Goal: Task Accomplishment & Management: Use online tool/utility

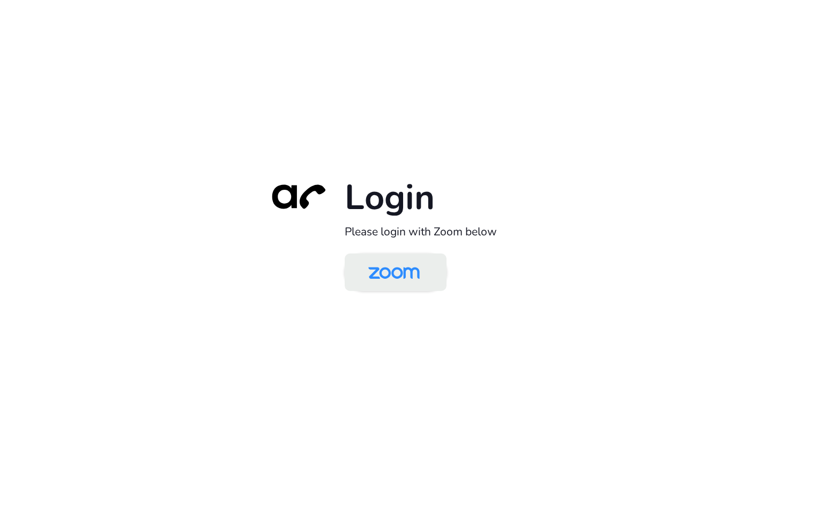
click at [399, 275] on img at bounding box center [394, 273] width 74 height 35
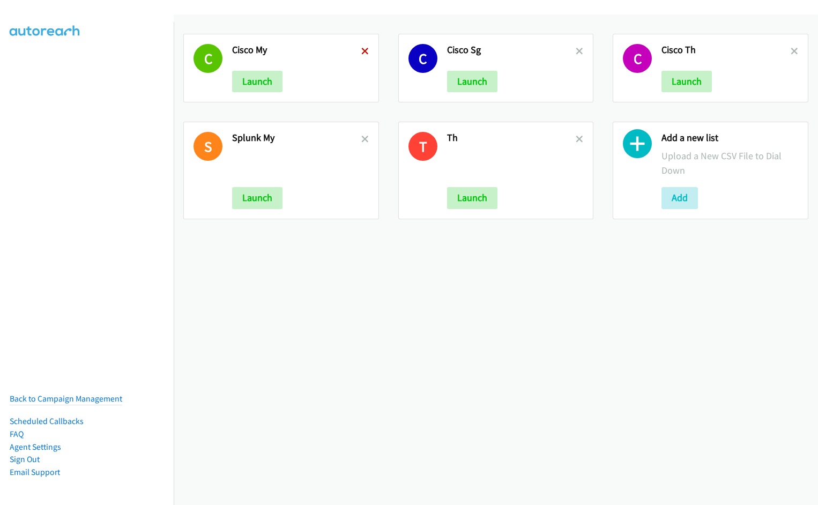
click at [361, 50] on icon at bounding box center [365, 52] width 8 height 8
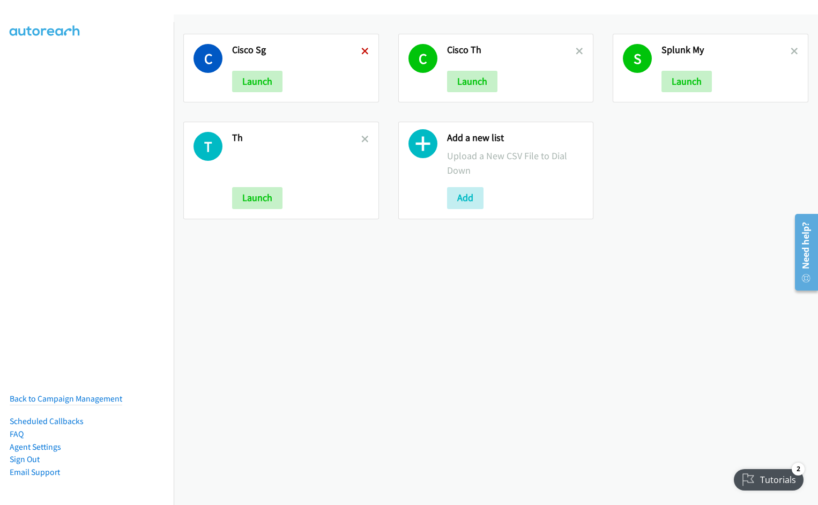
click at [361, 50] on icon at bounding box center [365, 52] width 8 height 8
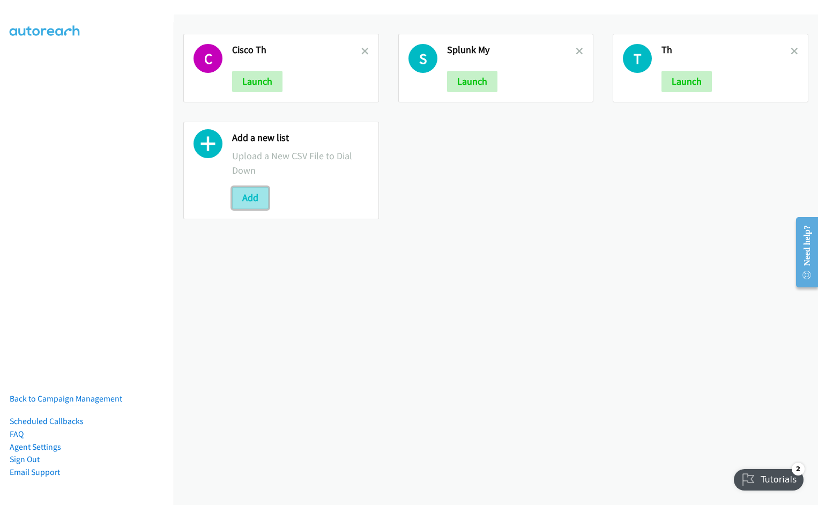
click at [247, 200] on button "Add" at bounding box center [250, 197] width 36 height 21
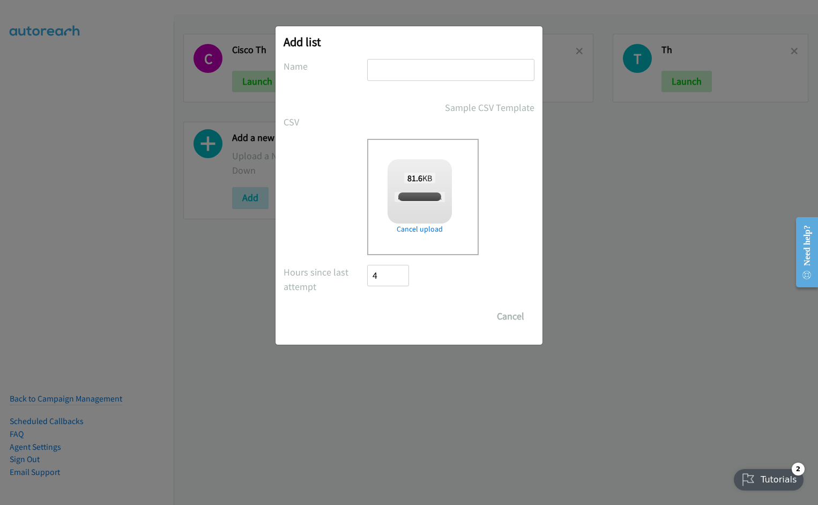
checkbox input "true"
click at [429, 70] on input "text" at bounding box center [450, 70] width 167 height 22
type input "Cisco"
click at [367, 306] on input "Save List" at bounding box center [395, 316] width 56 height 21
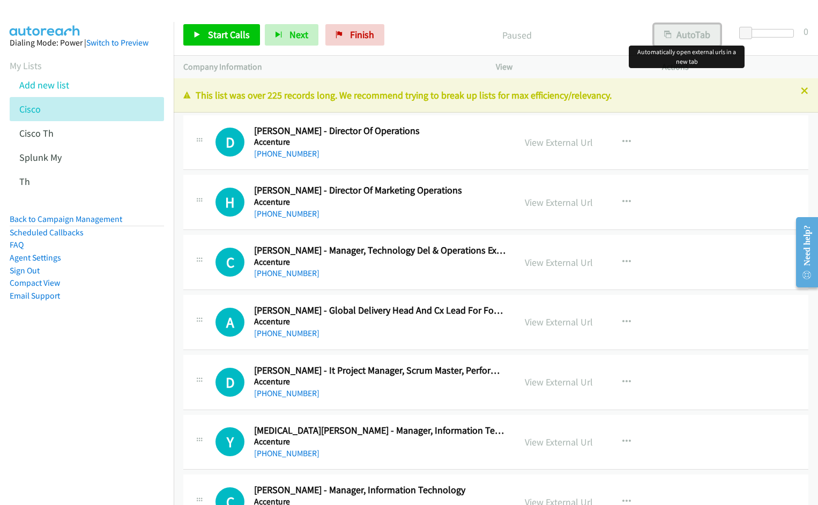
click at [690, 42] on button "AutoTab" at bounding box center [687, 34] width 66 height 21
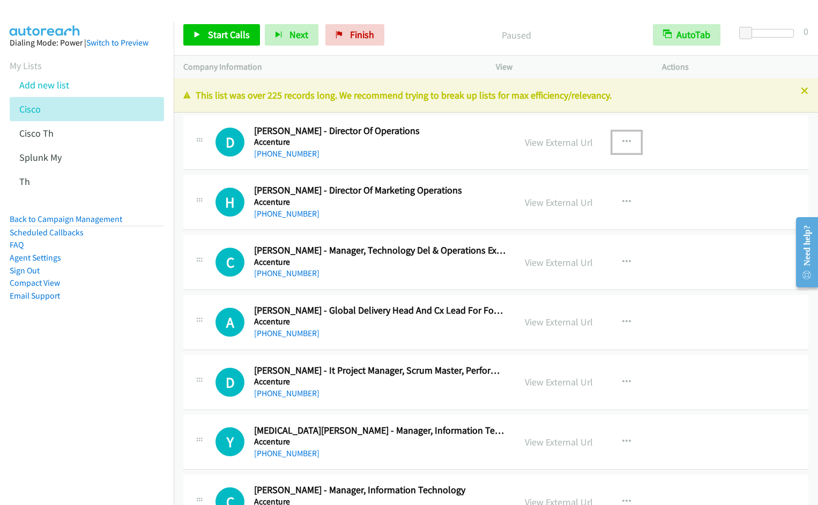
click at [622, 138] on icon "button" at bounding box center [626, 142] width 9 height 9
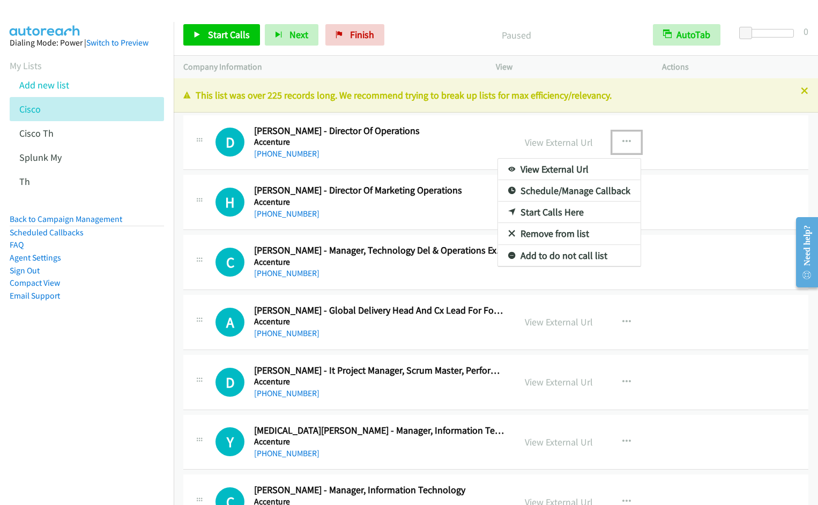
click at [561, 215] on link "Start Calls Here" at bounding box center [569, 212] width 143 height 21
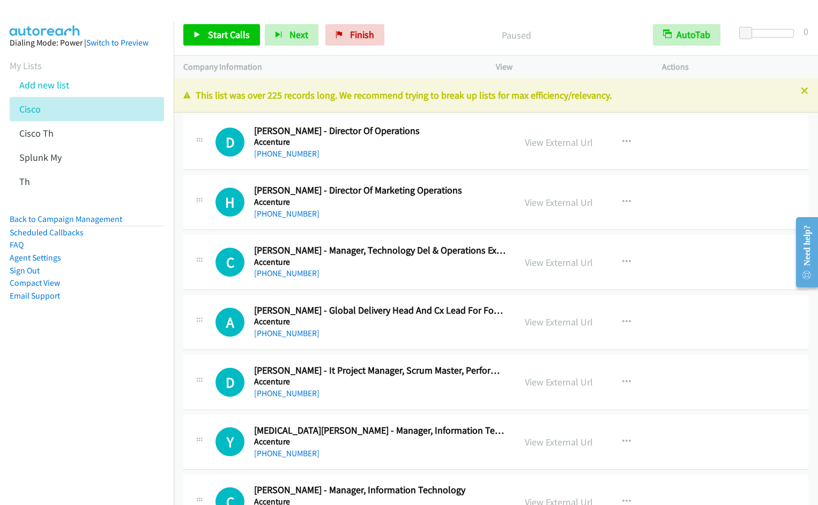
click at [100, 383] on nav "Dialing Mode: Power | Switch to Preview My Lists Add new list Cisco Cisco Th Sp…" at bounding box center [87, 274] width 174 height 505
click at [76, 364] on nav "Dialing Mode: Power | Switch to Preview My Lists Add new list Cisco Cisco Th Sp…" at bounding box center [87, 274] width 174 height 505
click at [436, 21] on div "Start Calls Pause Next Finish Paused AutoTab AutoTab 0" at bounding box center [496, 34] width 644 height 41
click at [82, 379] on nav "Dialing Mode: Power | Switch to Preview My Lists Add new list Cisco Cisco Th Sp…" at bounding box center [87, 274] width 174 height 505
click at [110, 358] on nav "Dialing Mode: Power | Switch to Preview My Lists Add new list Cisco Cisco Th Sp…" at bounding box center [87, 274] width 174 height 505
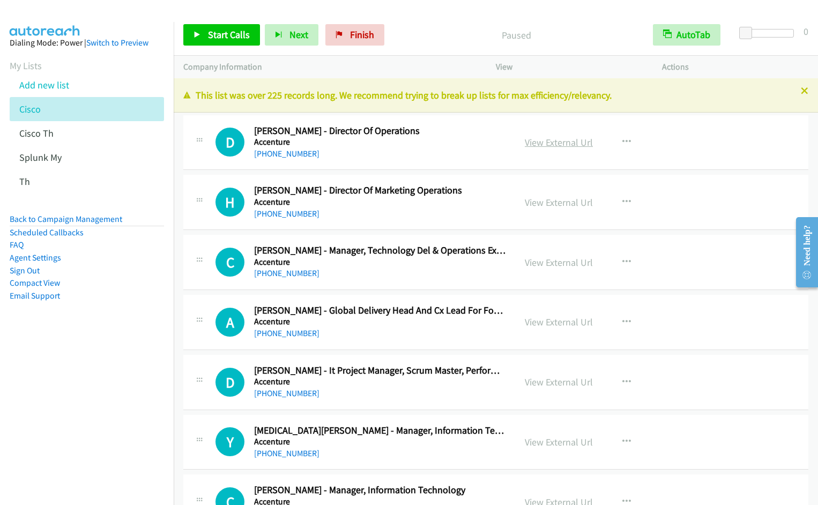
click at [547, 143] on link "View External Url" at bounding box center [559, 142] width 68 height 12
click at [73, 376] on nav "Dialing Mode: Power | Switch to Preview My Lists Add new list Cisco Cisco Th Sp…" at bounding box center [87, 274] width 174 height 505
click at [226, 38] on span "Start Calls" at bounding box center [229, 34] width 42 height 12
click at [209, 31] on span "Pause" at bounding box center [220, 34] width 24 height 12
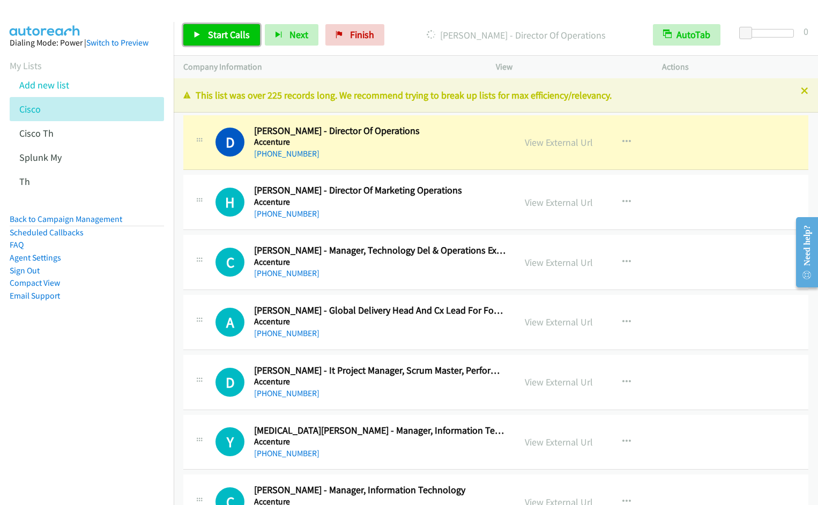
click at [204, 35] on link "Start Calls" at bounding box center [221, 34] width 77 height 21
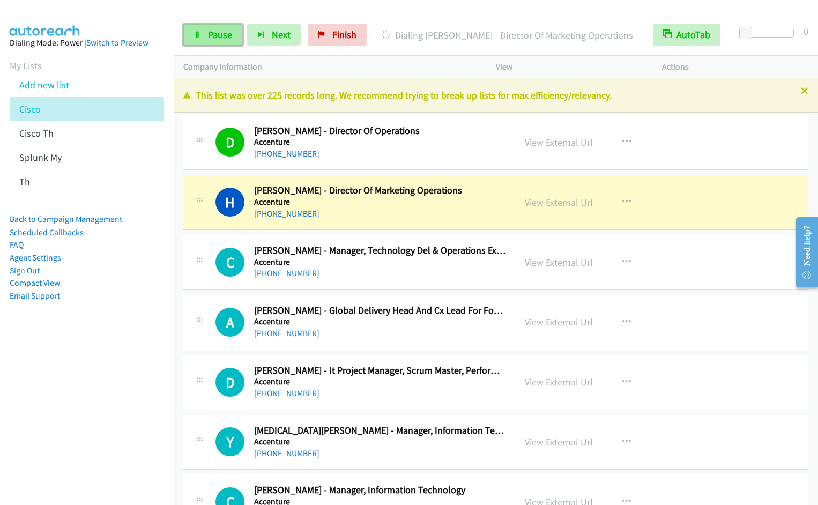
click at [213, 35] on span "Pause" at bounding box center [220, 34] width 24 height 12
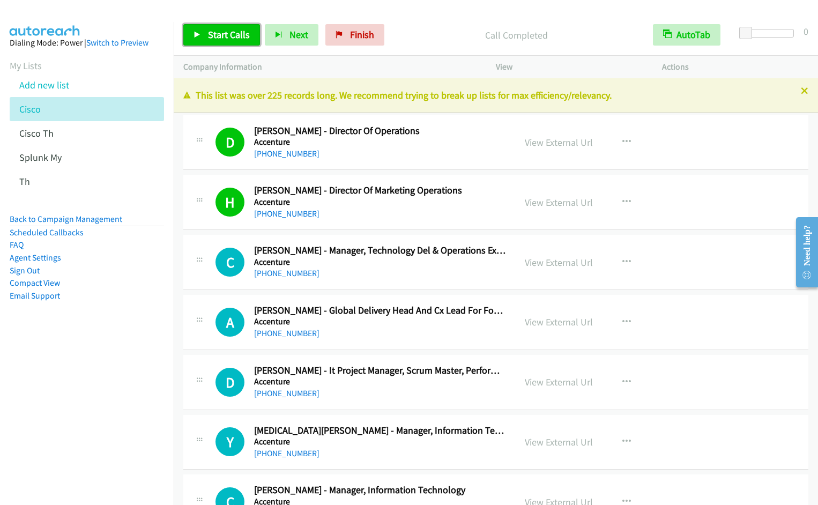
click at [209, 40] on span "Start Calls" at bounding box center [229, 34] width 42 height 12
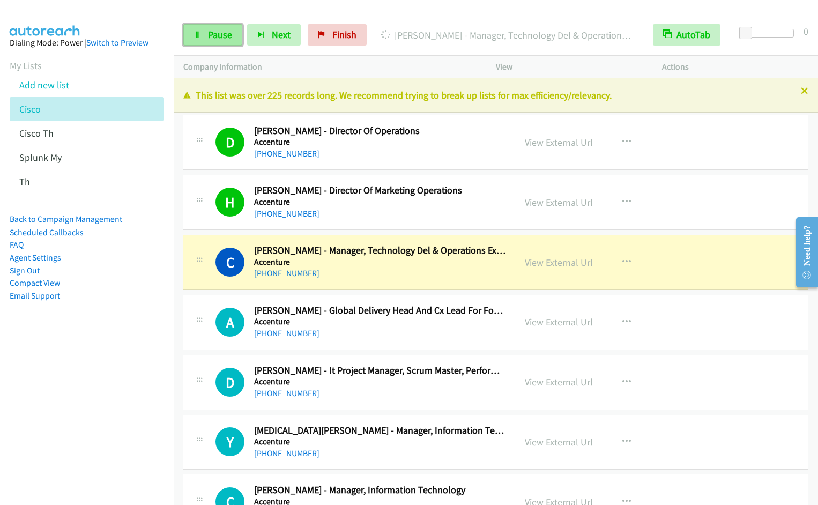
drag, startPoint x: 196, startPoint y: 34, endPoint x: 227, endPoint y: 32, distance: 31.7
click at [196, 34] on icon at bounding box center [198, 36] width 8 height 8
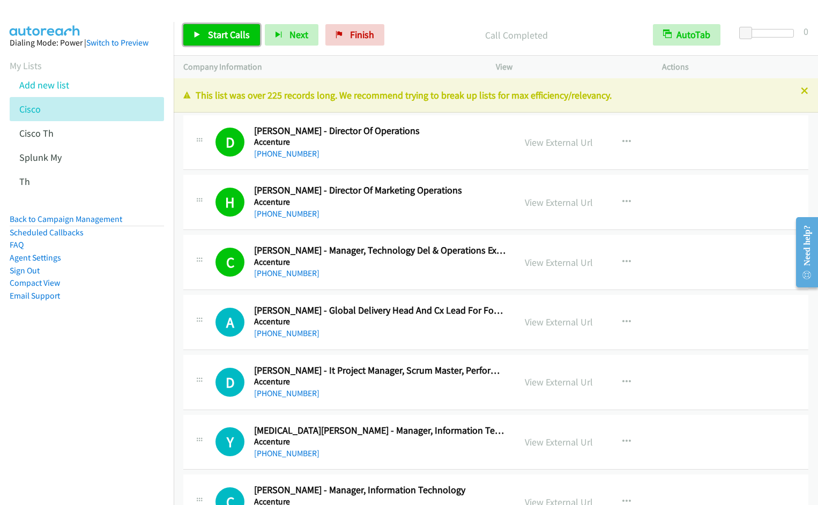
click at [219, 32] on span "Start Calls" at bounding box center [229, 34] width 42 height 12
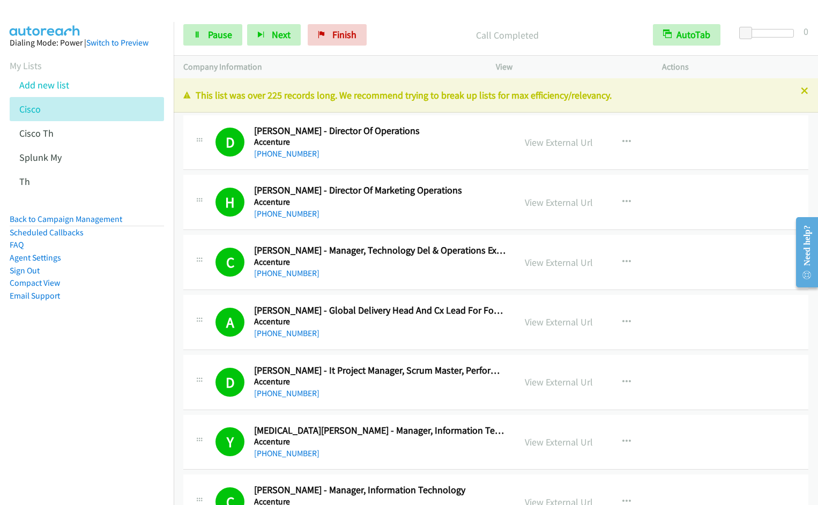
scroll to position [366, 0]
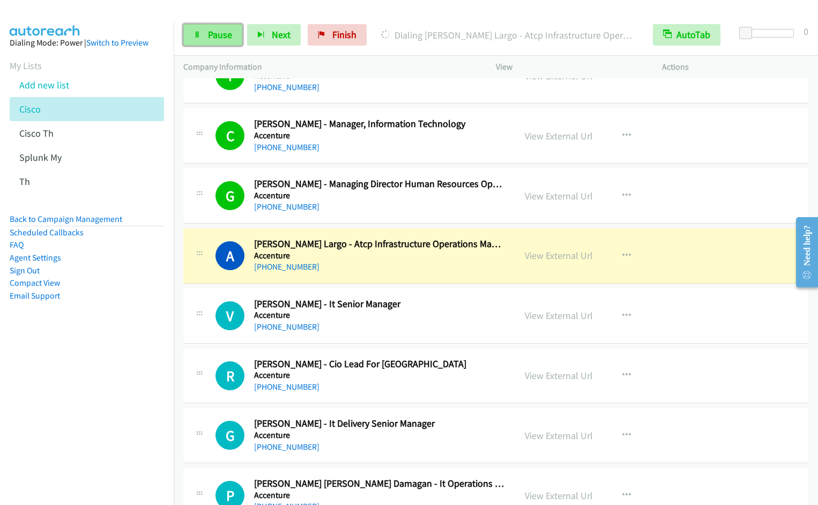
click at [203, 32] on link "Pause" at bounding box center [212, 34] width 59 height 21
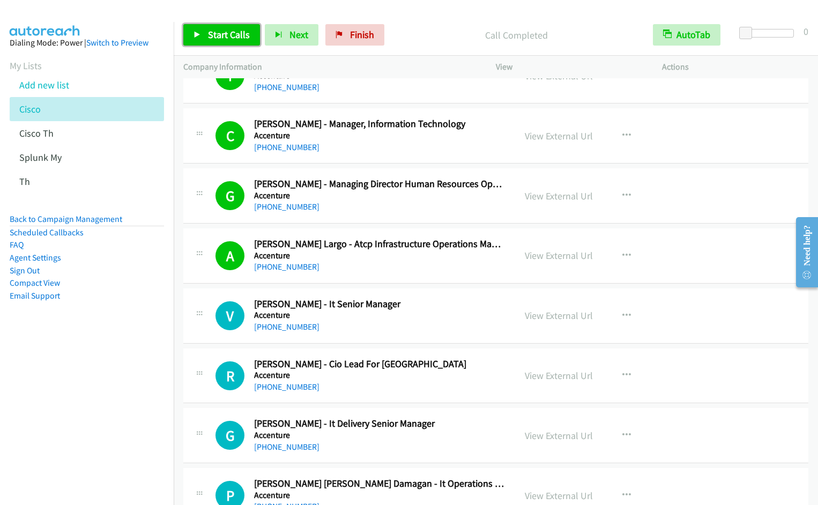
click at [208, 37] on span "Start Calls" at bounding box center [229, 34] width 42 height 12
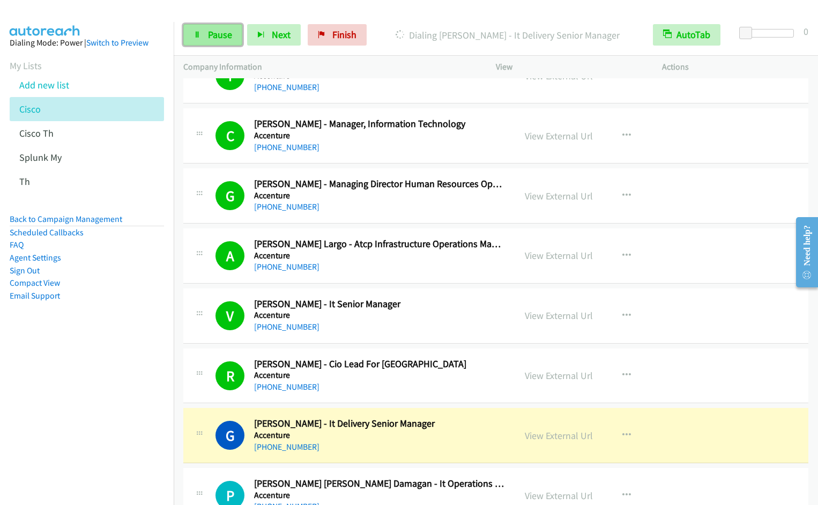
click at [206, 37] on link "Pause" at bounding box center [212, 34] width 59 height 21
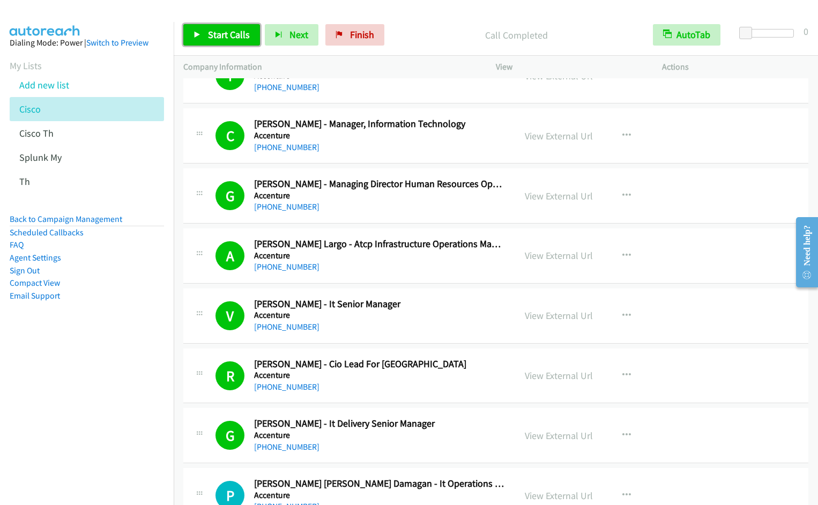
click at [218, 37] on span "Start Calls" at bounding box center [229, 34] width 42 height 12
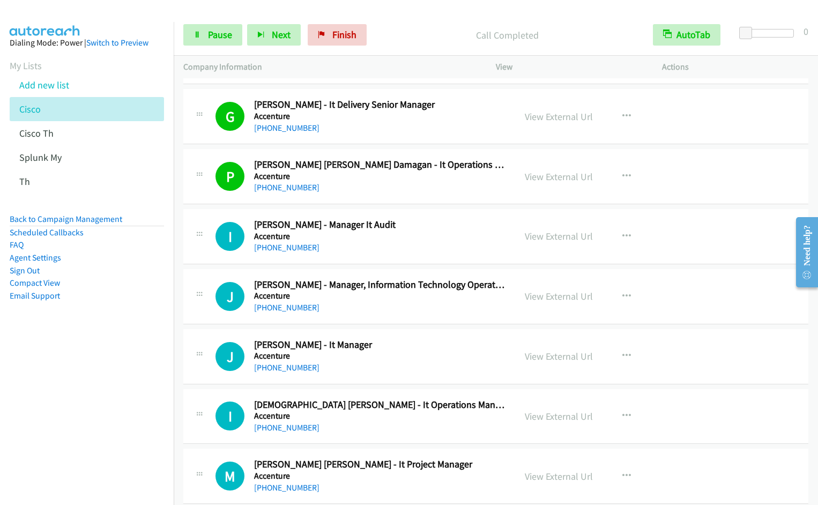
scroll to position [696, 0]
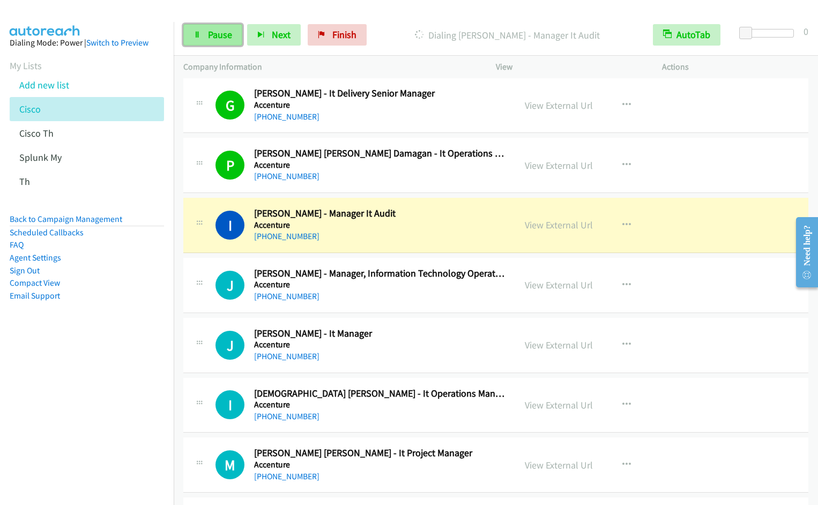
click at [204, 34] on link "Pause" at bounding box center [212, 34] width 59 height 21
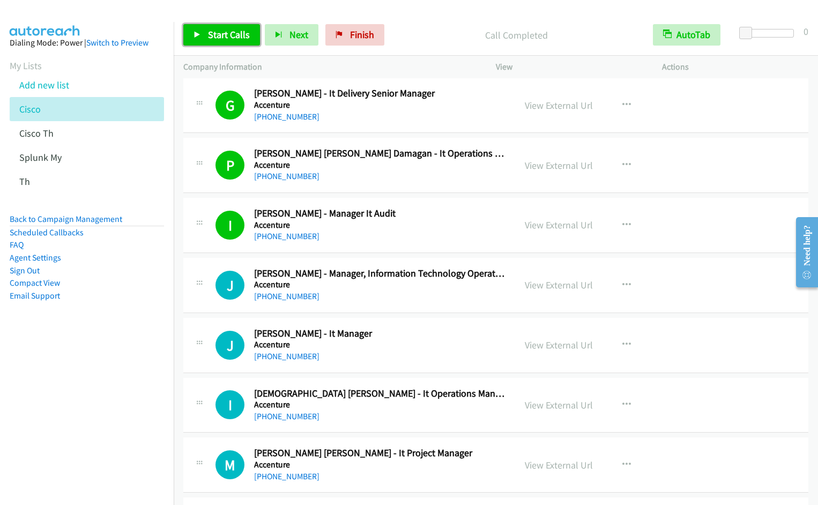
click at [219, 38] on span "Start Calls" at bounding box center [229, 34] width 42 height 12
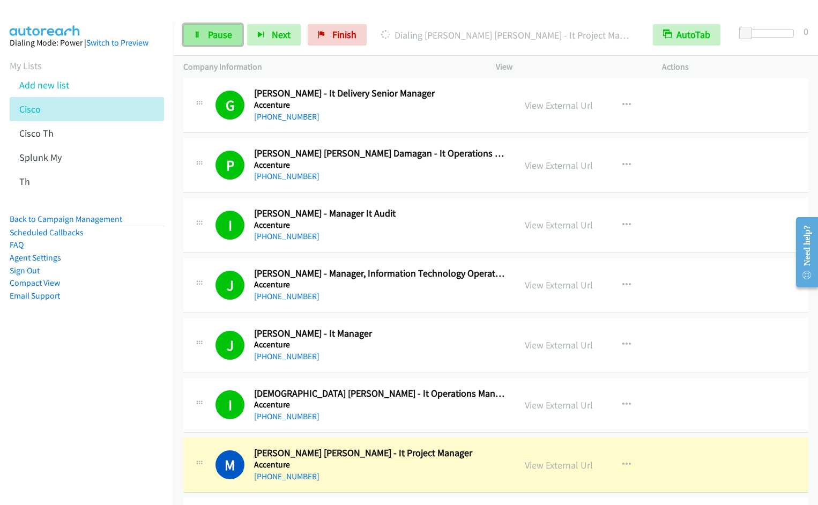
click at [204, 35] on link "Pause" at bounding box center [212, 34] width 59 height 21
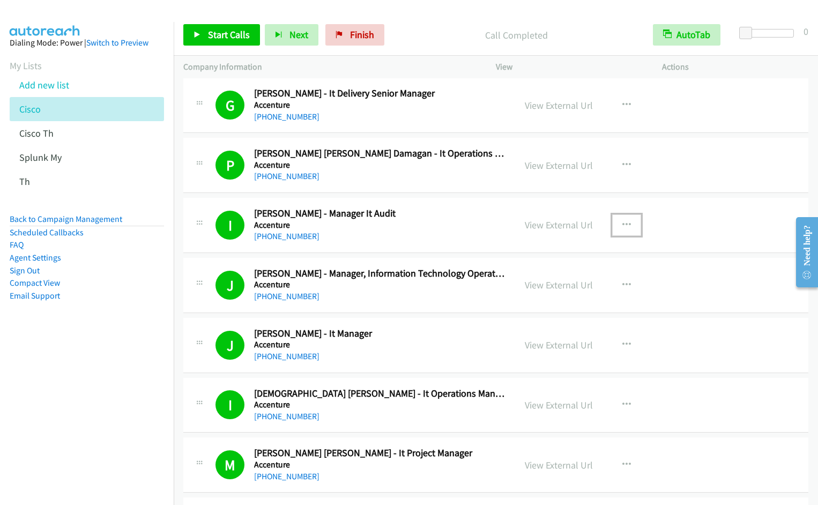
click at [626, 224] on icon "button" at bounding box center [626, 225] width 9 height 9
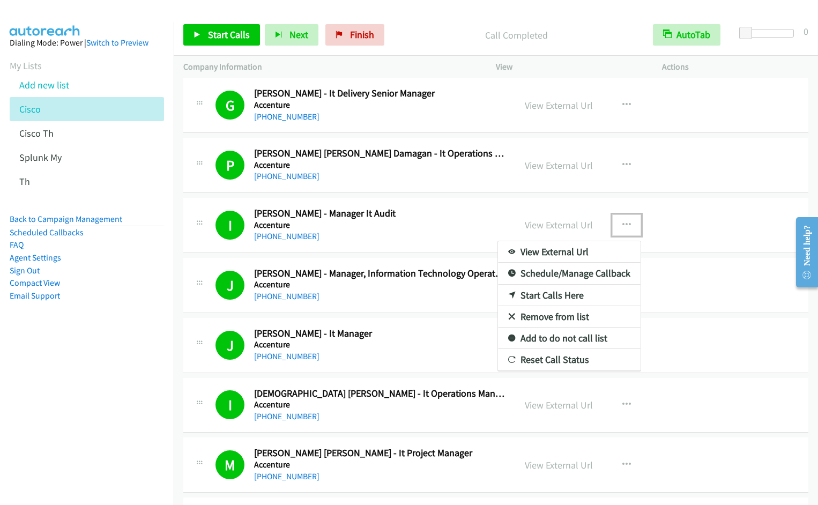
click at [572, 317] on link "Remove from list" at bounding box center [569, 316] width 143 height 21
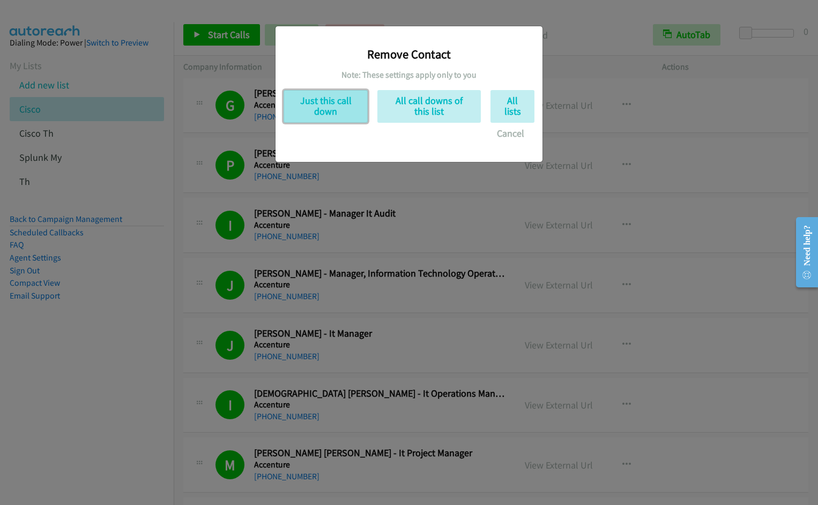
click at [323, 107] on button "Just this call down" at bounding box center [326, 106] width 84 height 33
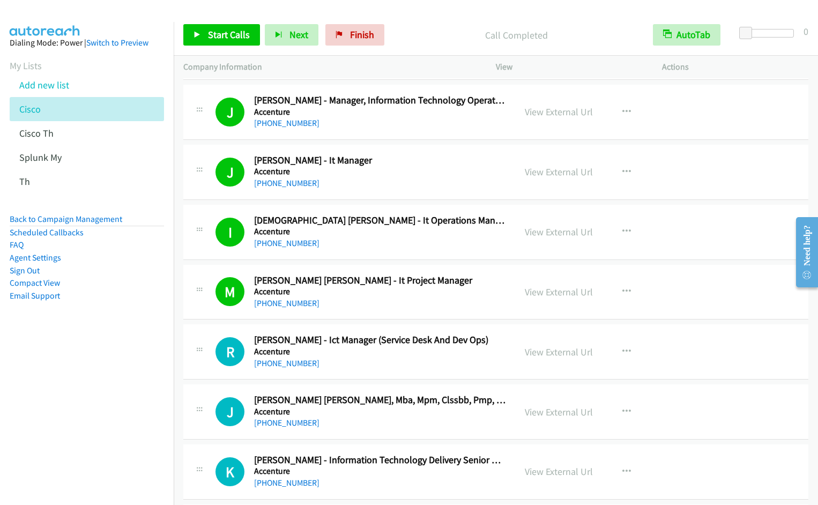
scroll to position [815, 0]
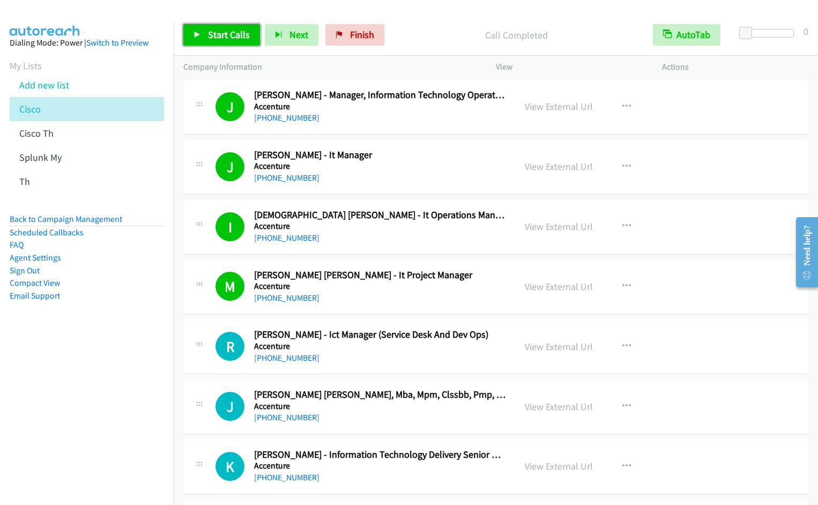
click at [221, 38] on span "Start Calls" at bounding box center [229, 34] width 42 height 12
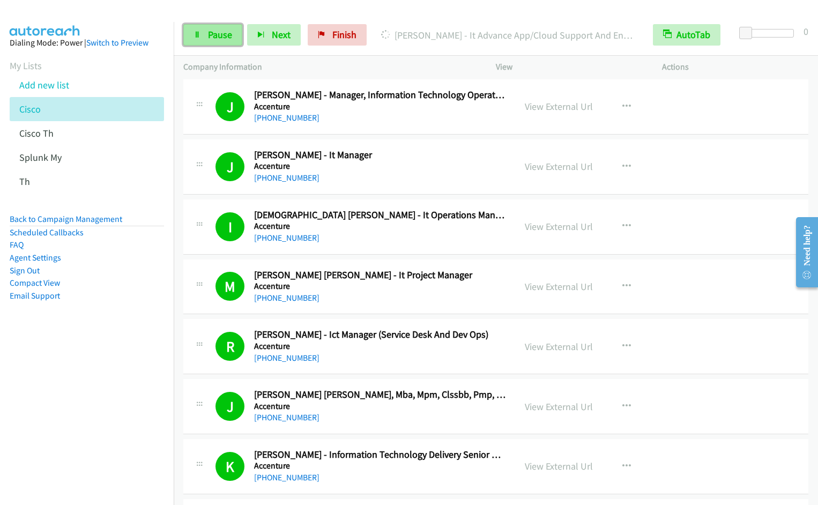
click at [198, 34] on icon at bounding box center [198, 36] width 8 height 8
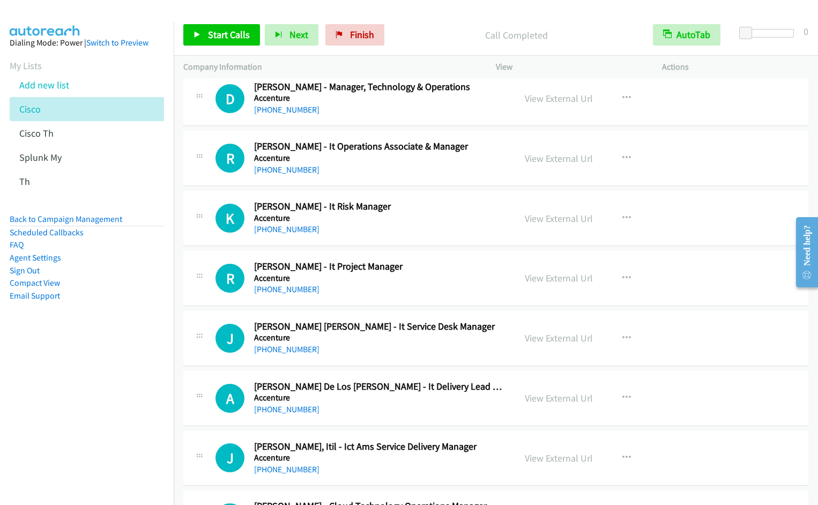
scroll to position [1624, 0]
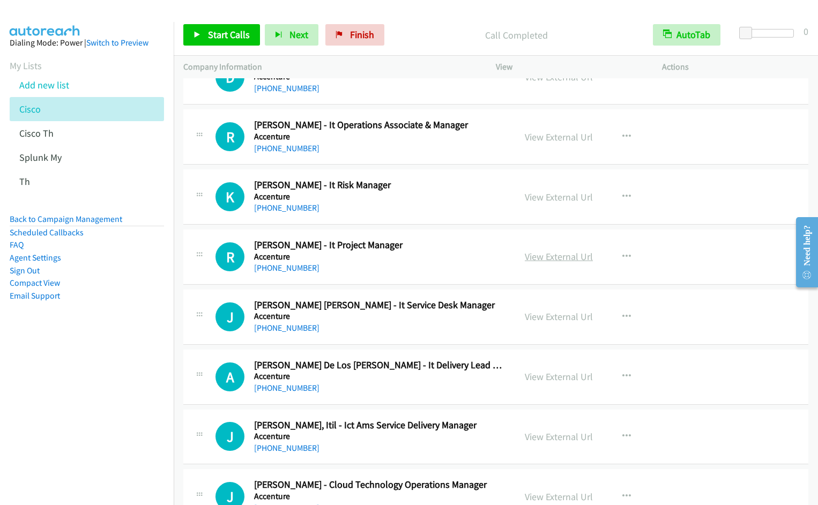
click at [565, 256] on link "View External Url" at bounding box center [559, 256] width 68 height 12
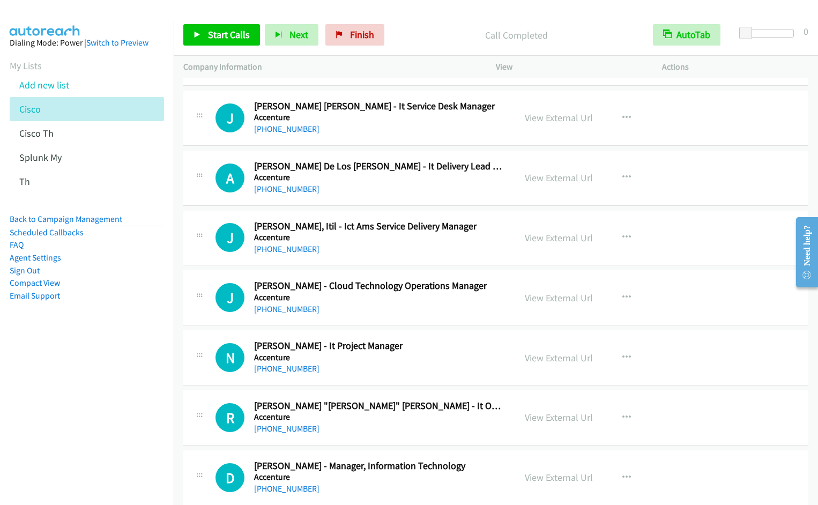
scroll to position [1903, 0]
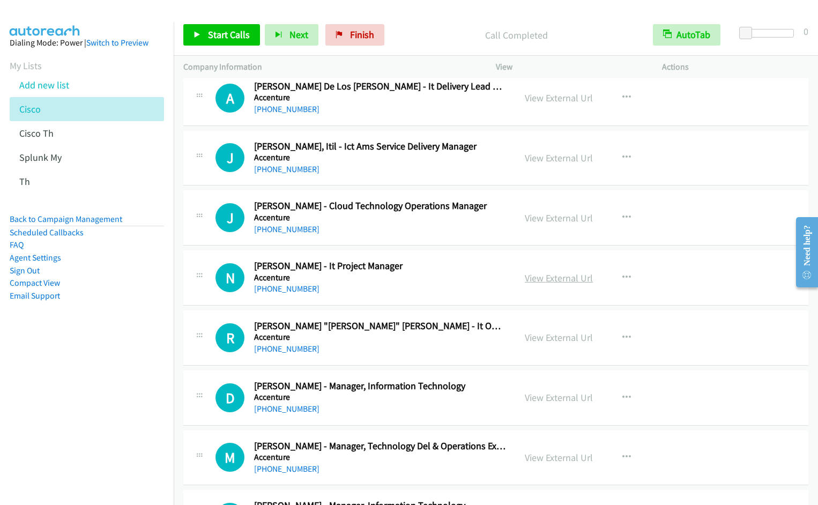
click at [559, 279] on link "View External Url" at bounding box center [559, 278] width 68 height 12
click at [566, 394] on link "View External Url" at bounding box center [559, 397] width 68 height 12
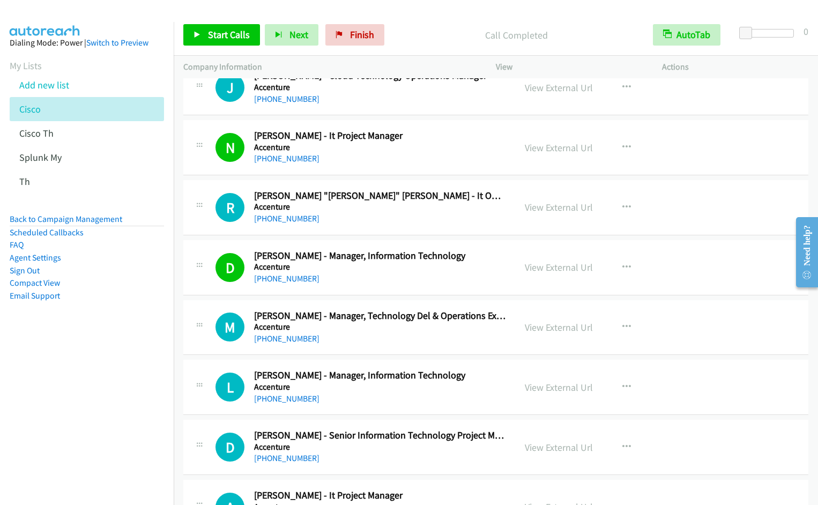
scroll to position [2130, 0]
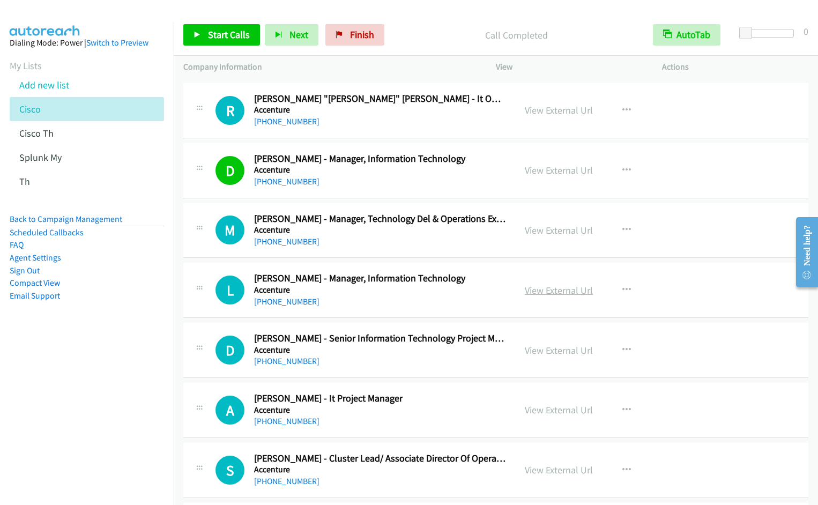
click at [560, 293] on link "View External Url" at bounding box center [559, 290] width 68 height 12
click at [530, 350] on link "View External Url" at bounding box center [559, 350] width 68 height 12
click at [569, 411] on link "View External Url" at bounding box center [559, 410] width 68 height 12
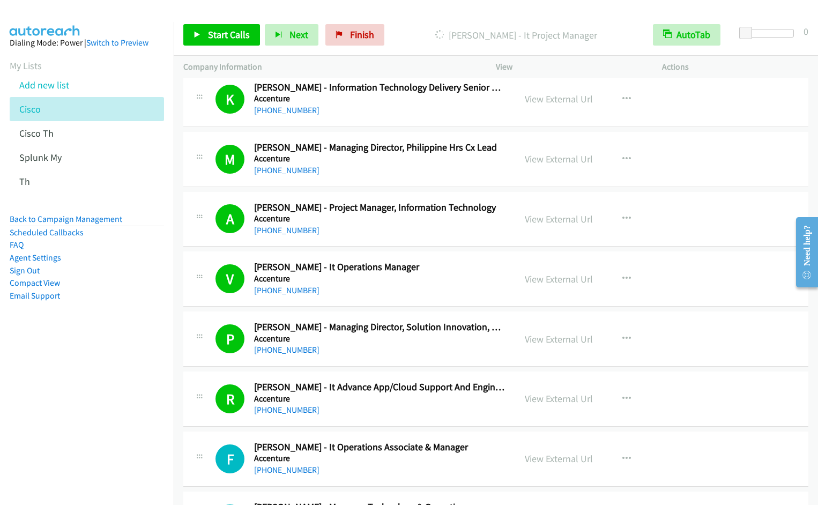
scroll to position [1372, 0]
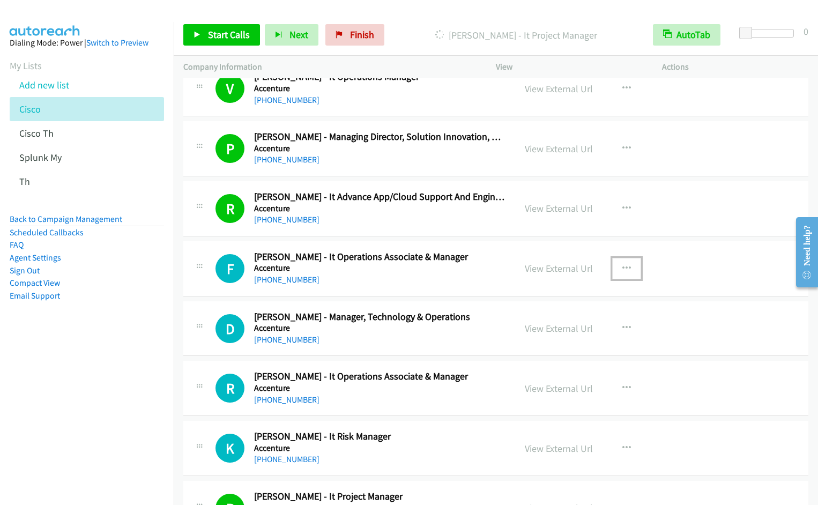
click at [625, 268] on icon "button" at bounding box center [626, 268] width 9 height 9
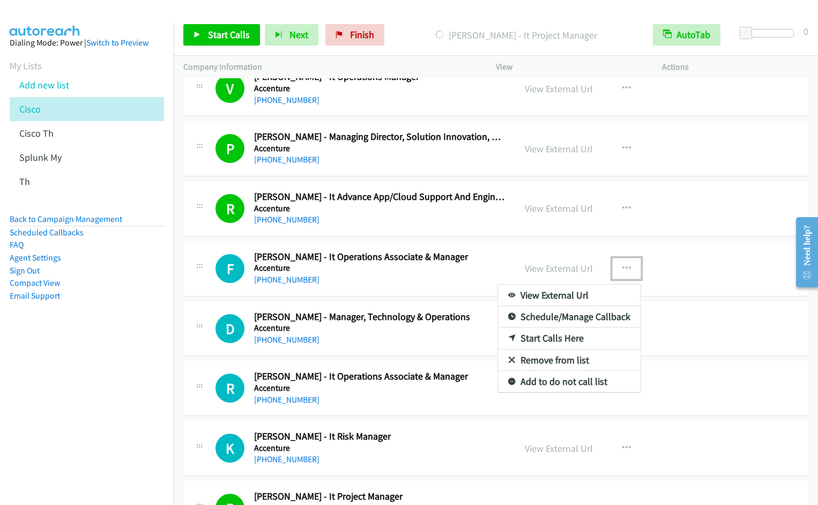
click at [545, 337] on link "Start Calls Here" at bounding box center [569, 338] width 143 height 21
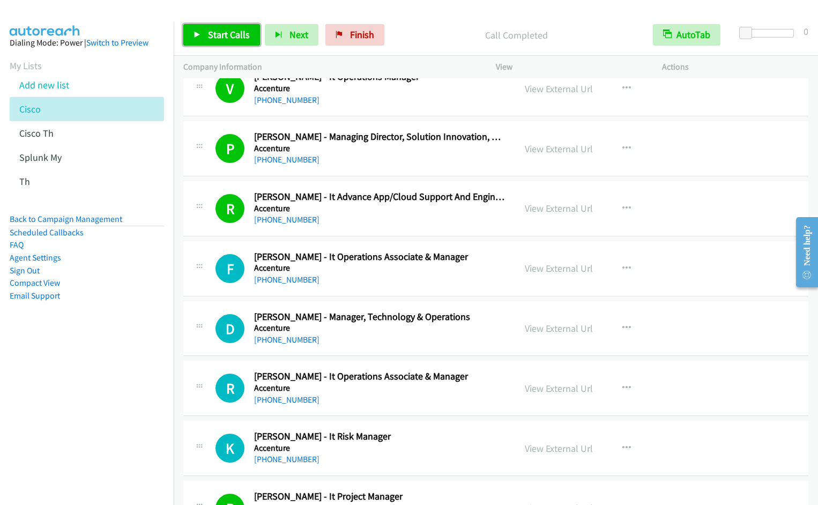
click at [223, 33] on span "Start Calls" at bounding box center [229, 34] width 42 height 12
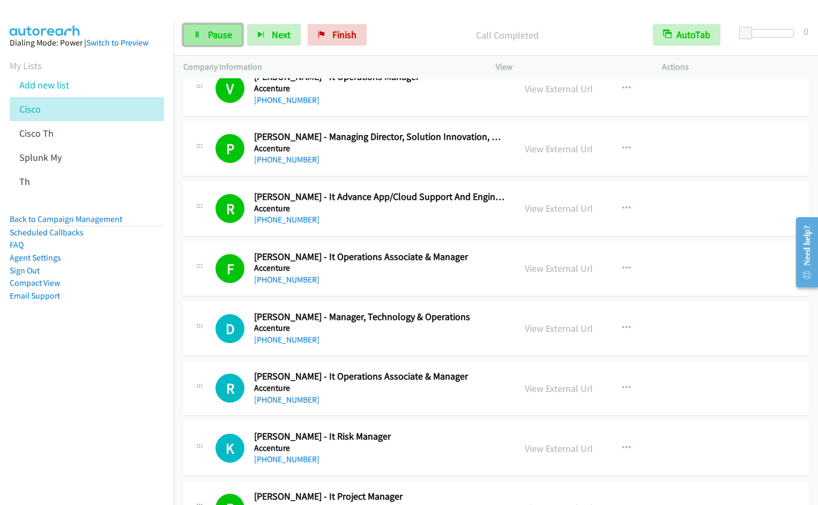
click at [203, 26] on link "Pause" at bounding box center [212, 34] width 59 height 21
click at [213, 31] on span "Start Calls" at bounding box center [229, 34] width 42 height 12
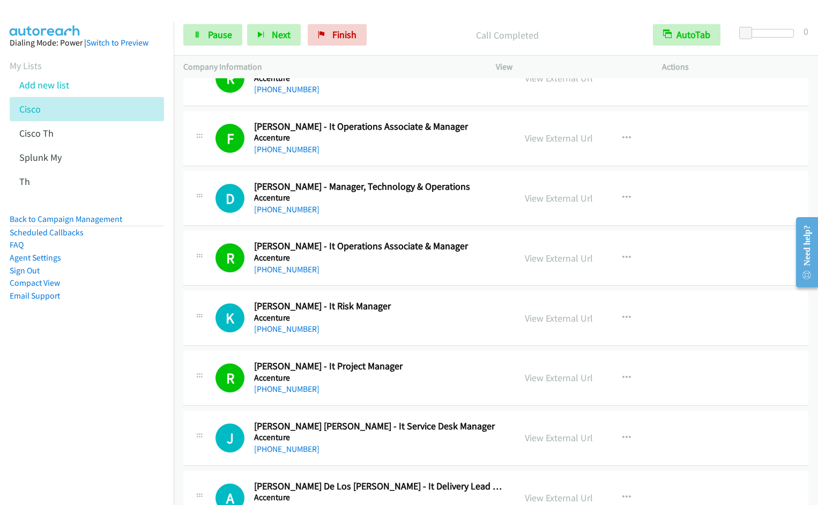
scroll to position [1560, 0]
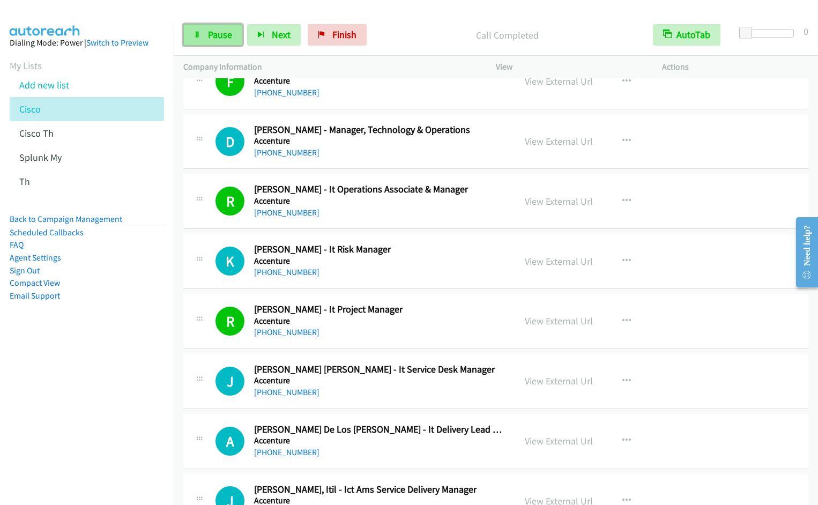
click at [214, 33] on span "Pause" at bounding box center [220, 34] width 24 height 12
click at [214, 32] on span "Start Calls" at bounding box center [229, 34] width 42 height 12
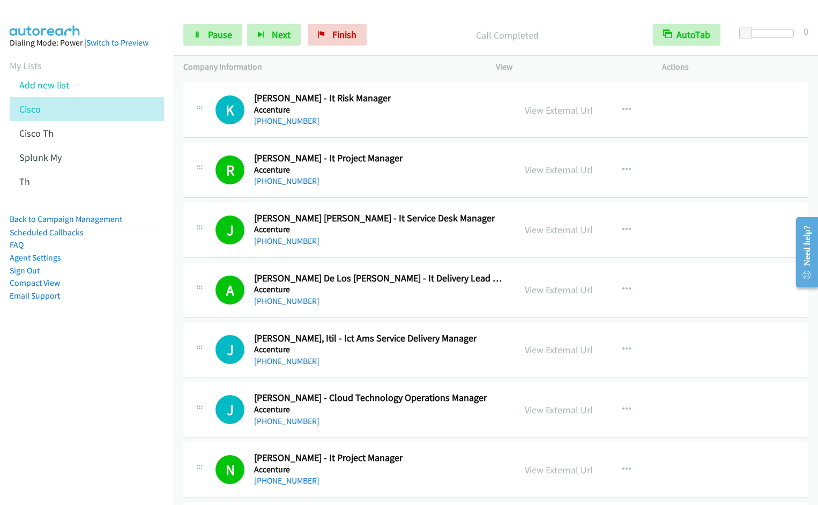
scroll to position [1797, 0]
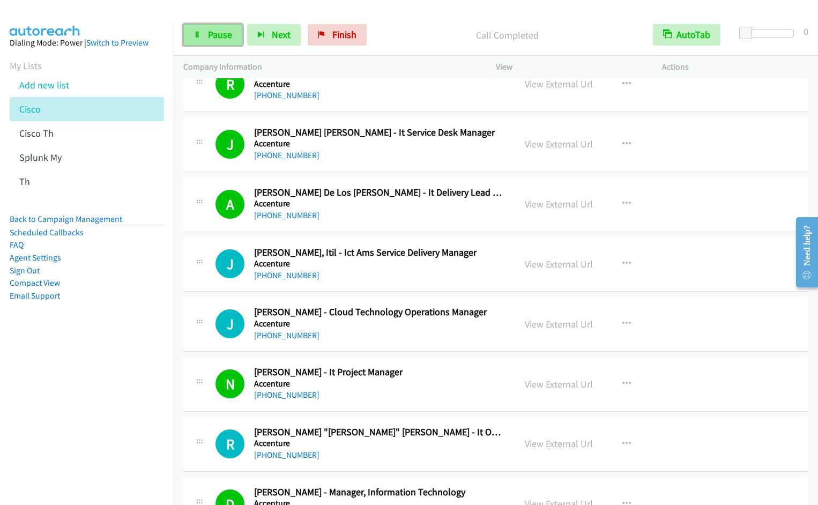
click at [210, 41] on link "Pause" at bounding box center [212, 34] width 59 height 21
click at [210, 41] on link "Start Calls" at bounding box center [221, 34] width 77 height 21
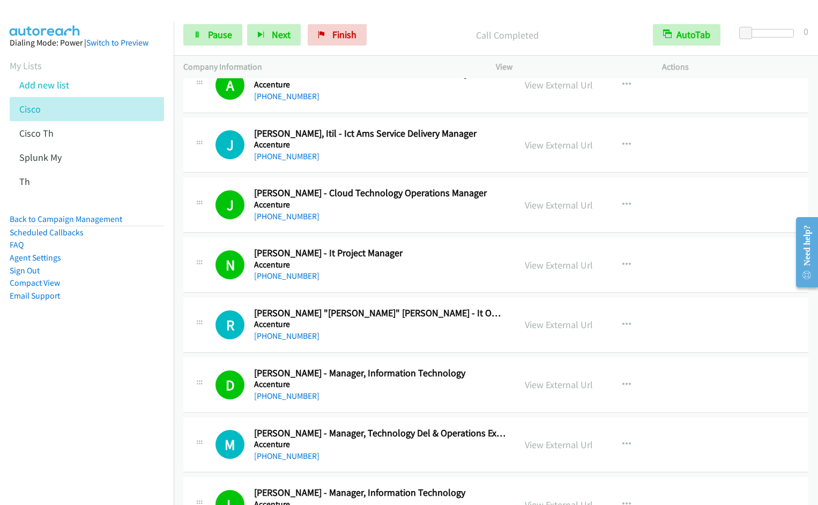
scroll to position [1927, 0]
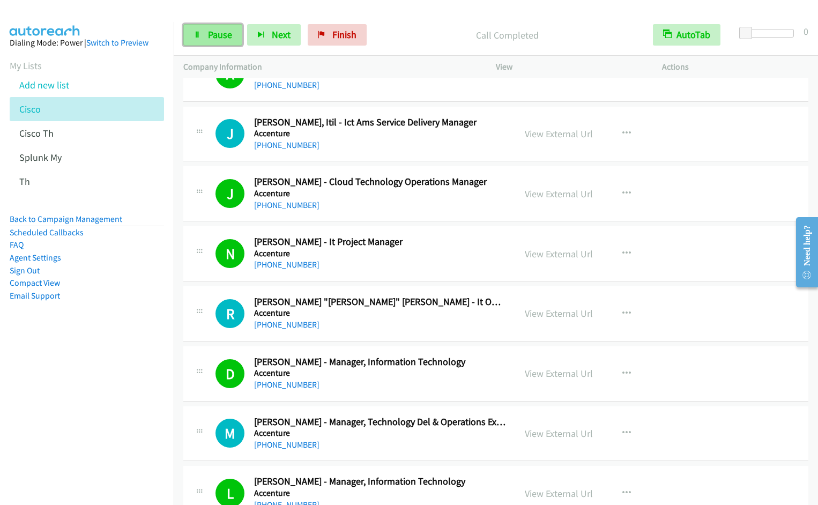
click at [219, 41] on link "Pause" at bounding box center [212, 34] width 59 height 21
click at [219, 41] on link "Start Calls" at bounding box center [221, 34] width 77 height 21
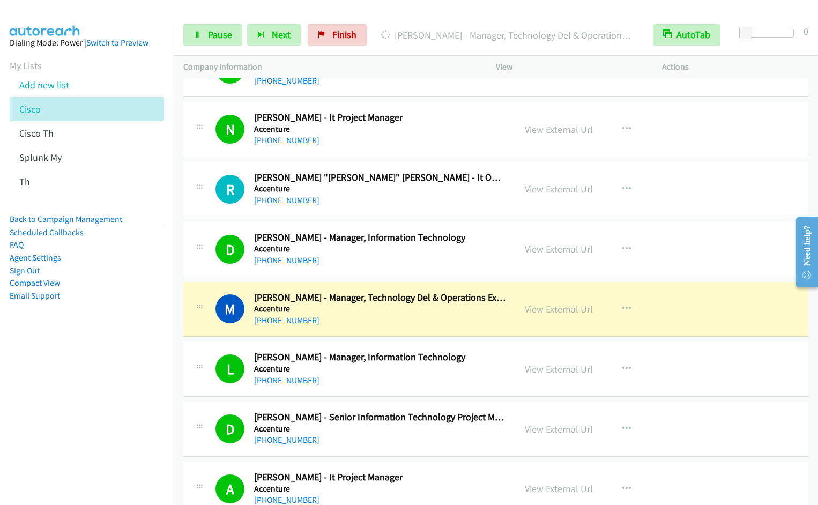
scroll to position [2057, 0]
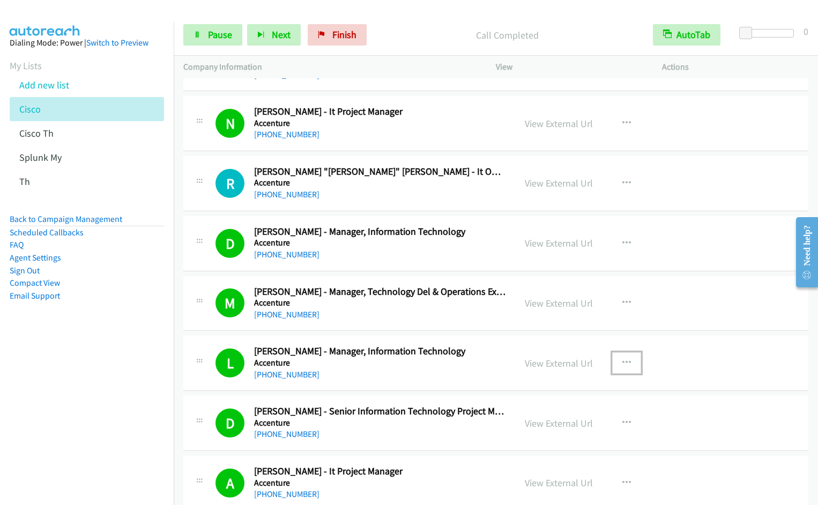
click at [622, 362] on icon "button" at bounding box center [626, 363] width 9 height 9
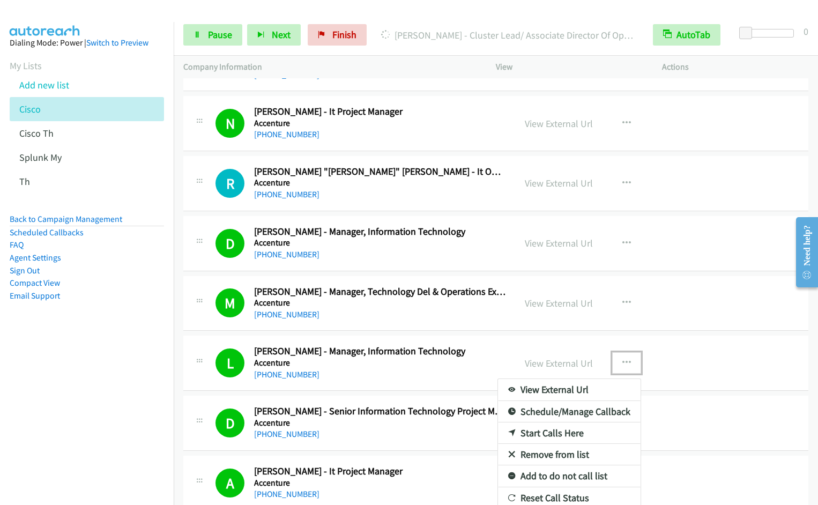
click at [548, 455] on link "Remove from list" at bounding box center [569, 454] width 143 height 21
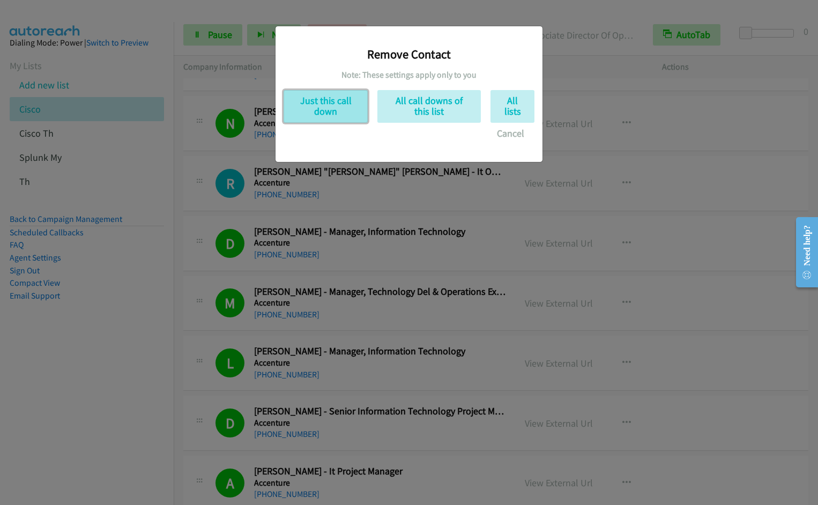
click at [343, 114] on button "Just this call down" at bounding box center [326, 106] width 84 height 33
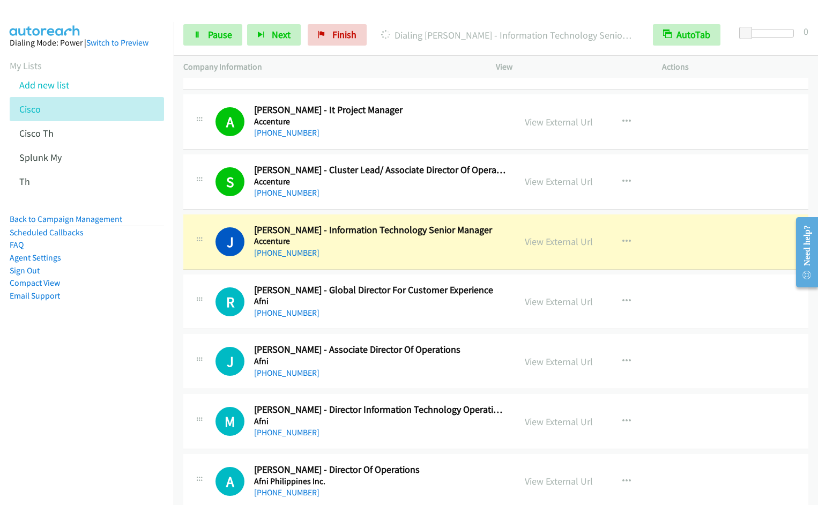
scroll to position [2381, 0]
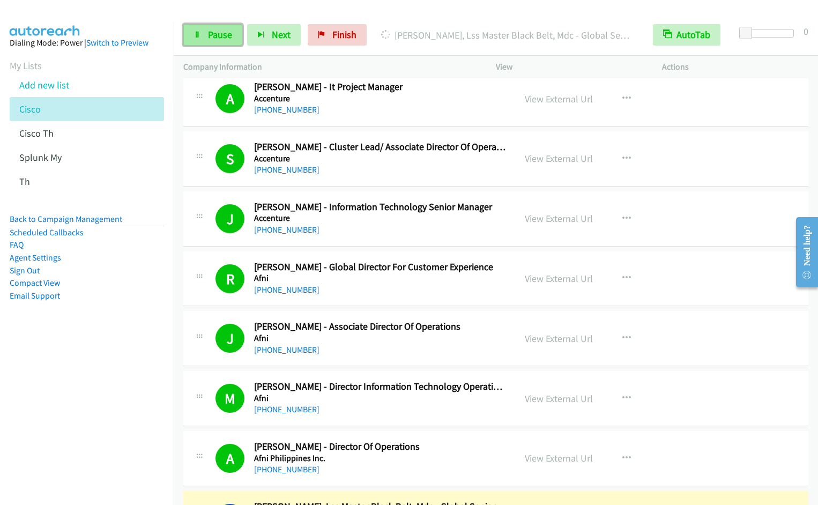
click at [209, 31] on span "Pause" at bounding box center [220, 34] width 24 height 12
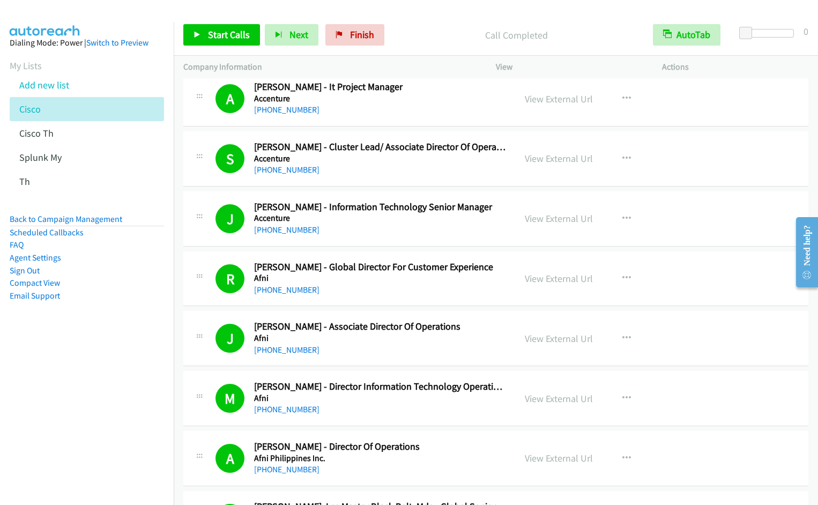
scroll to position [2748, 0]
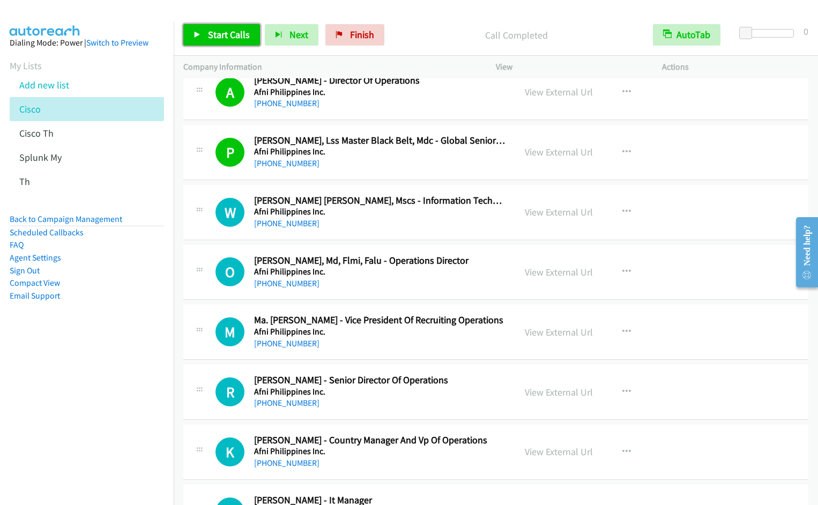
click at [219, 33] on span "Start Calls" at bounding box center [229, 34] width 42 height 12
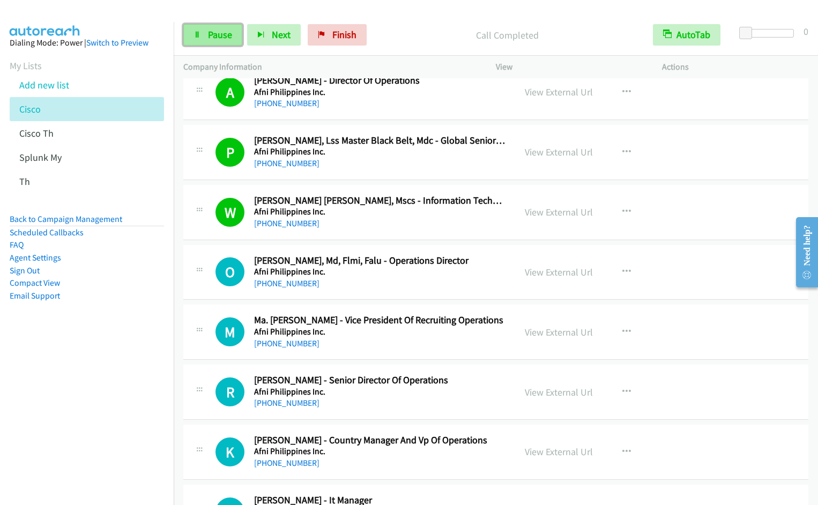
click at [216, 38] on span "Pause" at bounding box center [220, 34] width 24 height 12
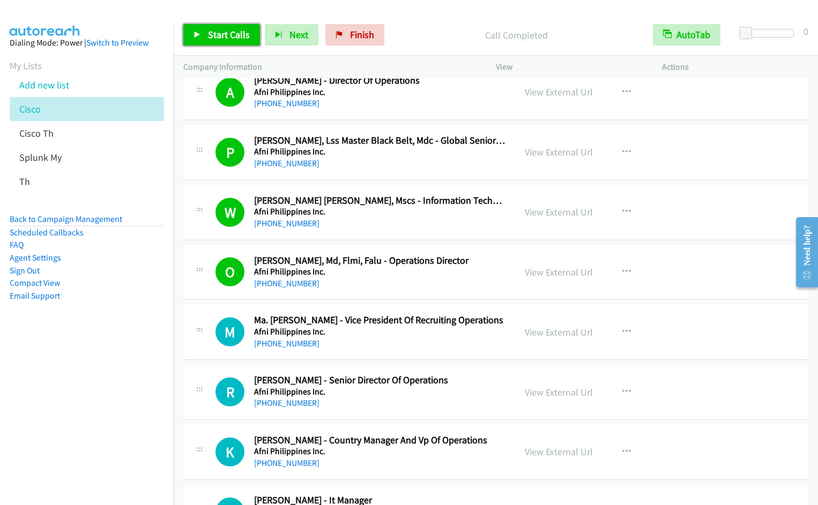
click at [228, 32] on span "Start Calls" at bounding box center [229, 34] width 42 height 12
click at [73, 419] on nav "Dialing Mode: Power | Switch to Preview My Lists Add new list Cisco Cisco Th Sp…" at bounding box center [87, 274] width 174 height 505
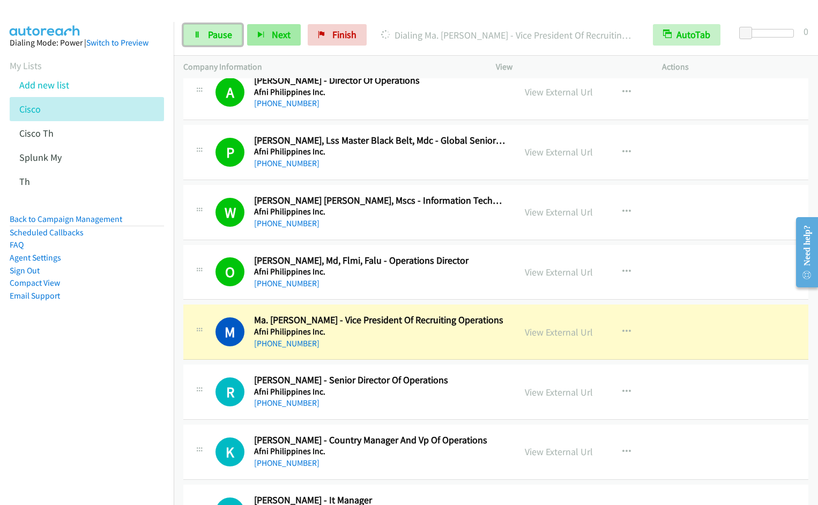
drag, startPoint x: 220, startPoint y: 36, endPoint x: 250, endPoint y: 28, distance: 30.9
click at [220, 36] on span "Pause" at bounding box center [220, 34] width 24 height 12
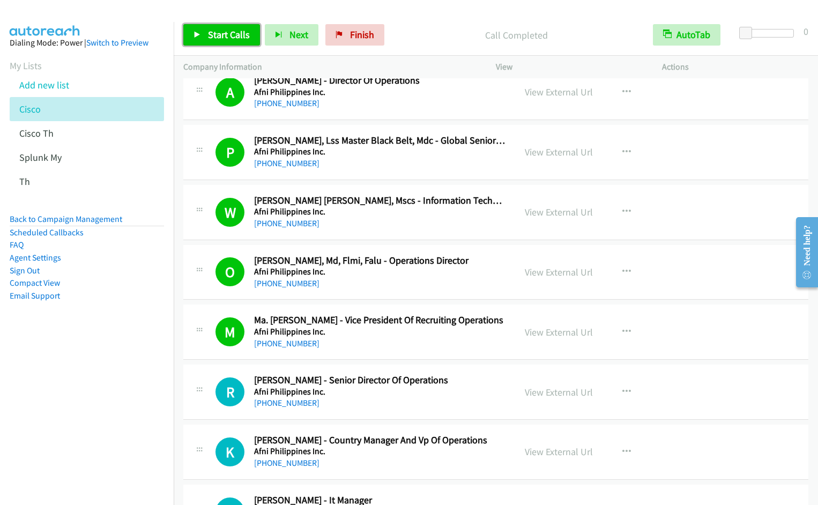
click at [226, 37] on span "Start Calls" at bounding box center [229, 34] width 42 height 12
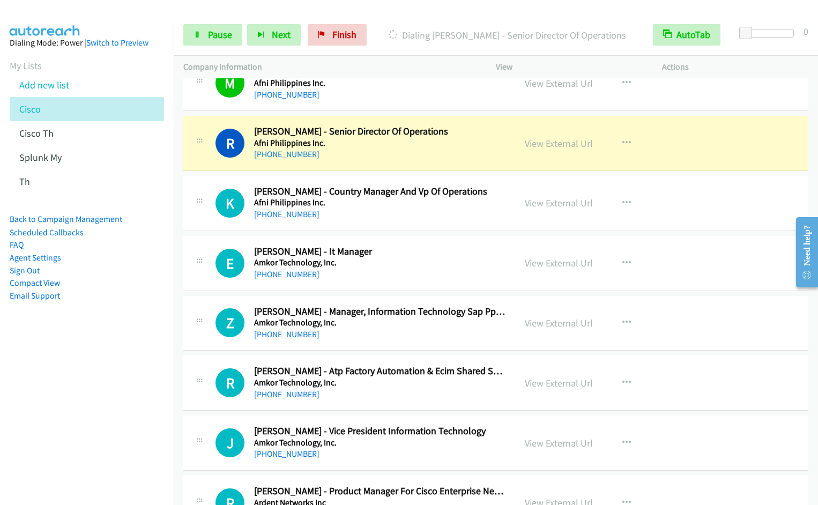
scroll to position [3025, 0]
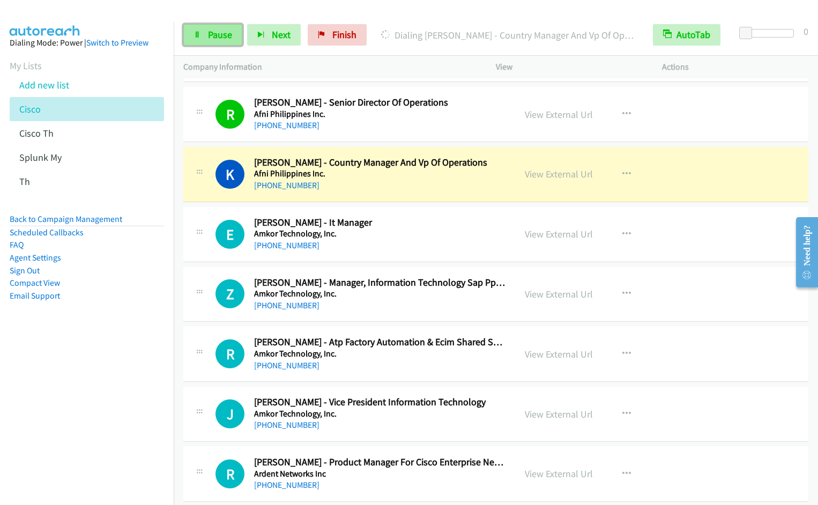
click at [203, 43] on link "Pause" at bounding box center [212, 34] width 59 height 21
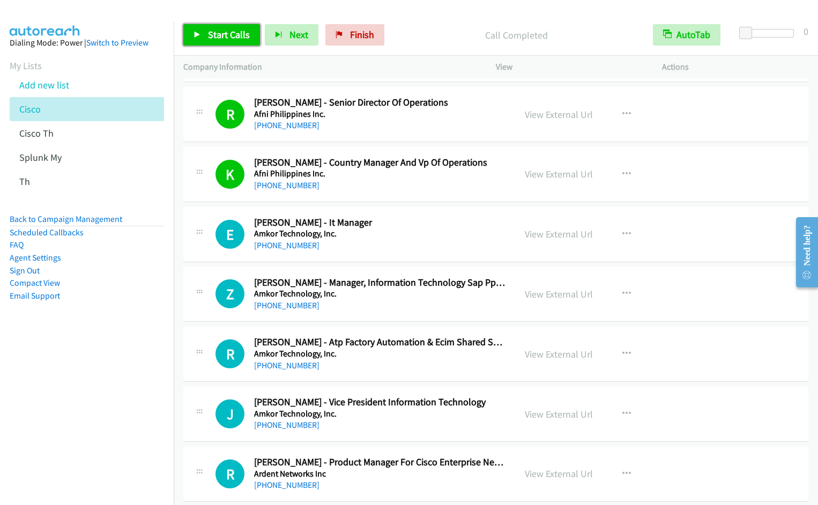
click at [215, 45] on link "Start Calls" at bounding box center [221, 34] width 77 height 21
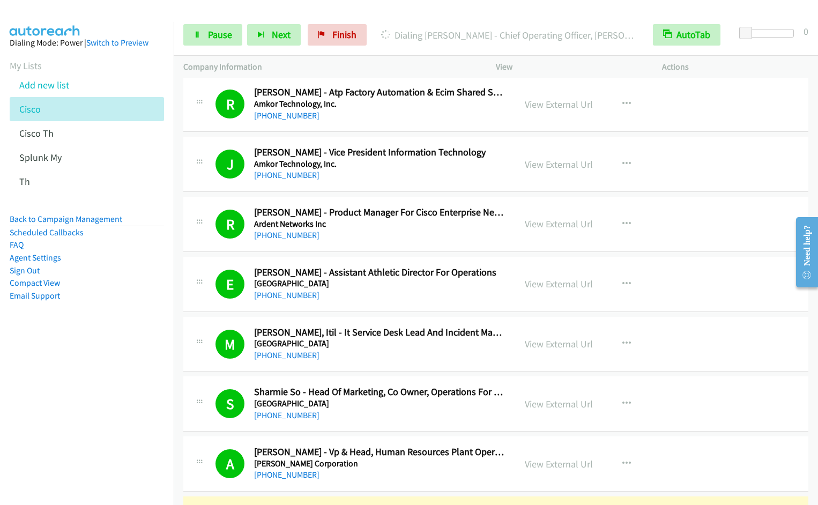
scroll to position [3641, 0]
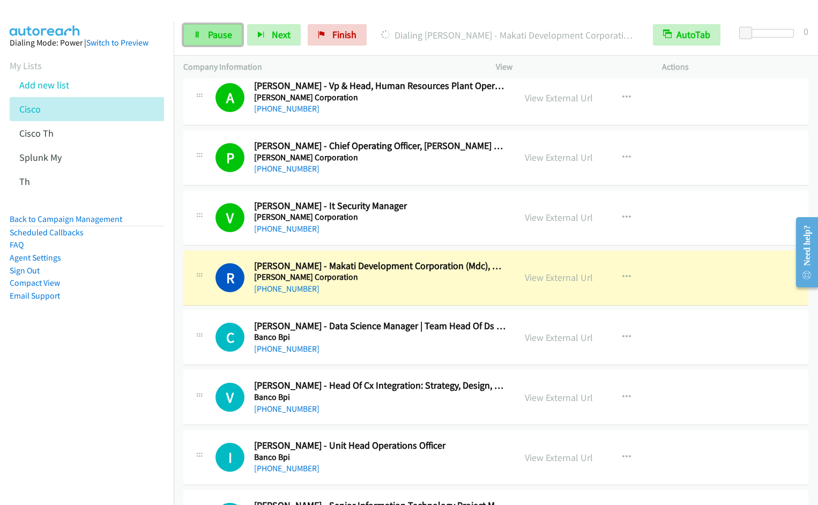
drag, startPoint x: 216, startPoint y: 39, endPoint x: 228, endPoint y: 37, distance: 12.4
click at [216, 39] on span "Pause" at bounding box center [220, 34] width 24 height 12
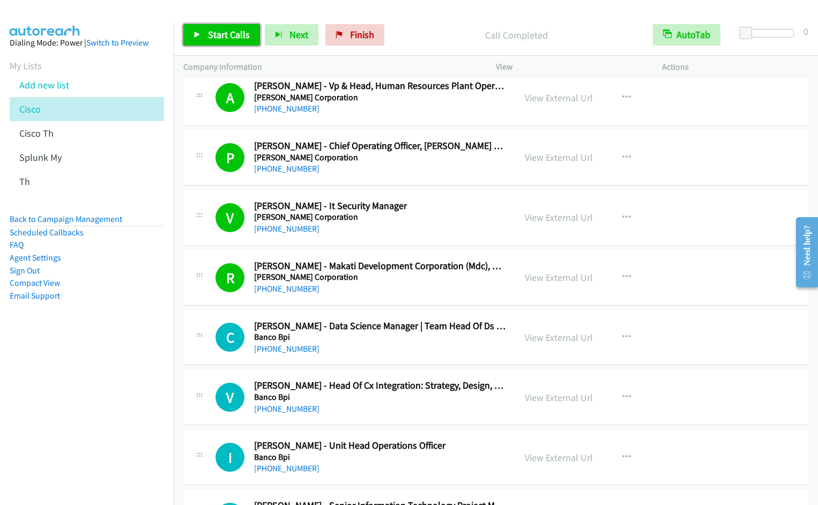
click at [229, 39] on span "Start Calls" at bounding box center [229, 34] width 42 height 12
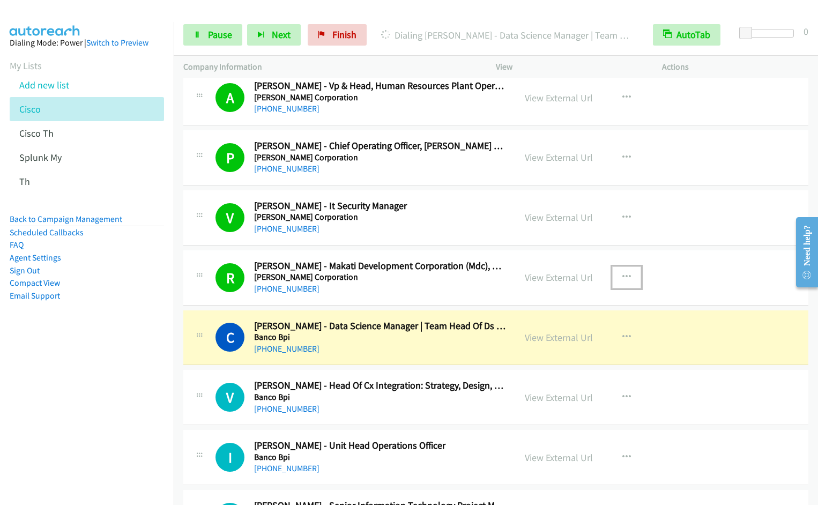
click at [626, 273] on icon "button" at bounding box center [626, 277] width 9 height 9
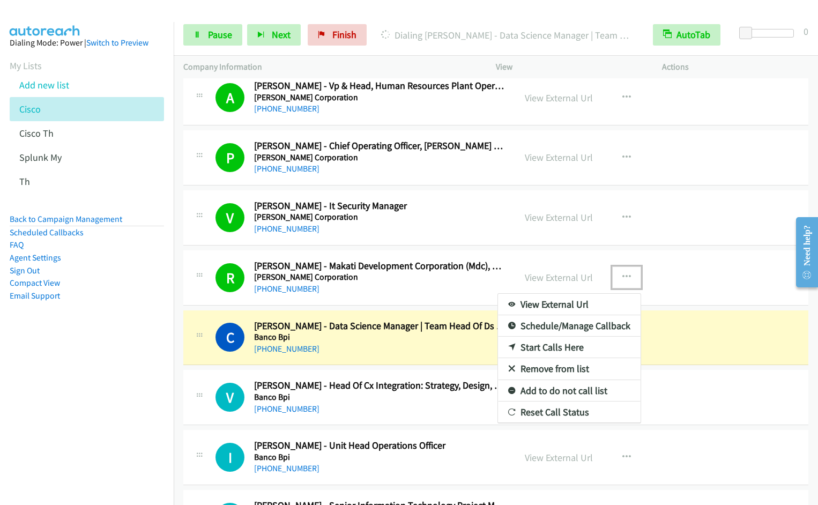
click at [567, 370] on link "Remove from list" at bounding box center [569, 368] width 143 height 21
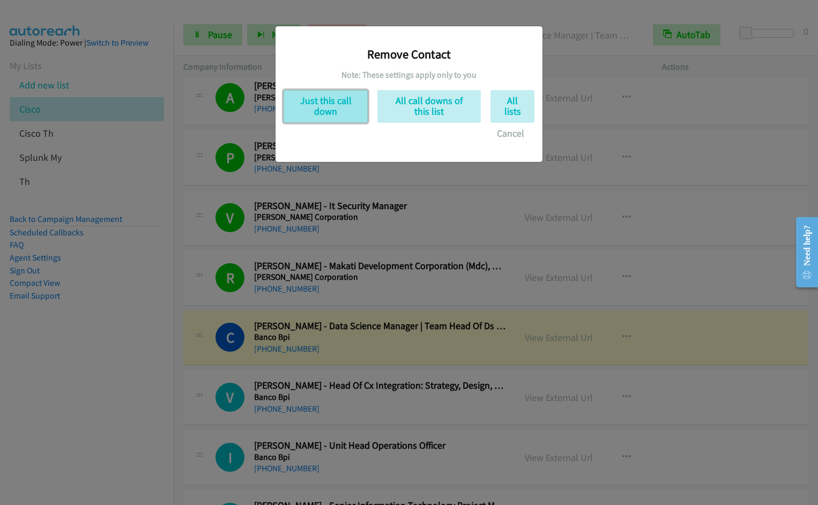
click at [335, 103] on button "Just this call down" at bounding box center [326, 106] width 84 height 33
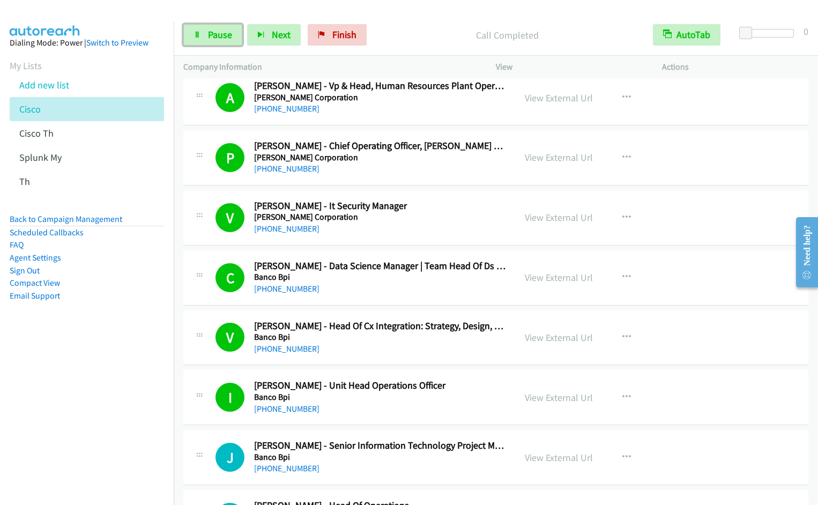
click at [210, 38] on span "Pause" at bounding box center [220, 34] width 24 height 12
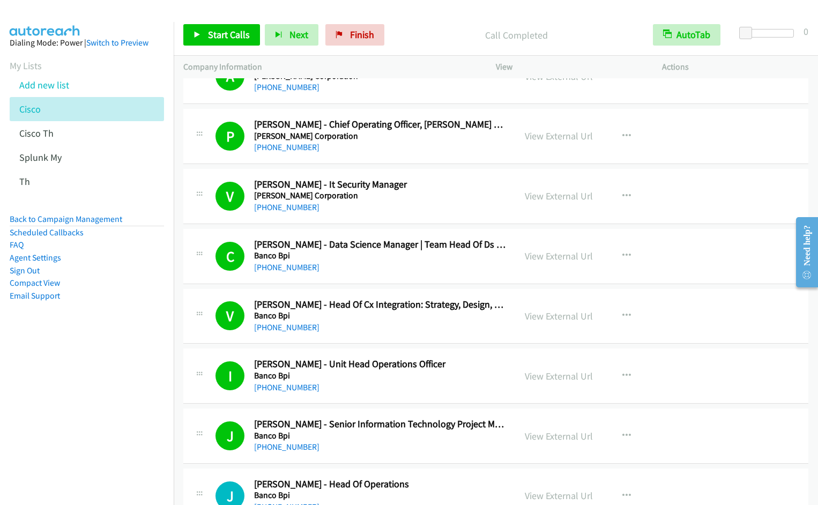
scroll to position [4029, 0]
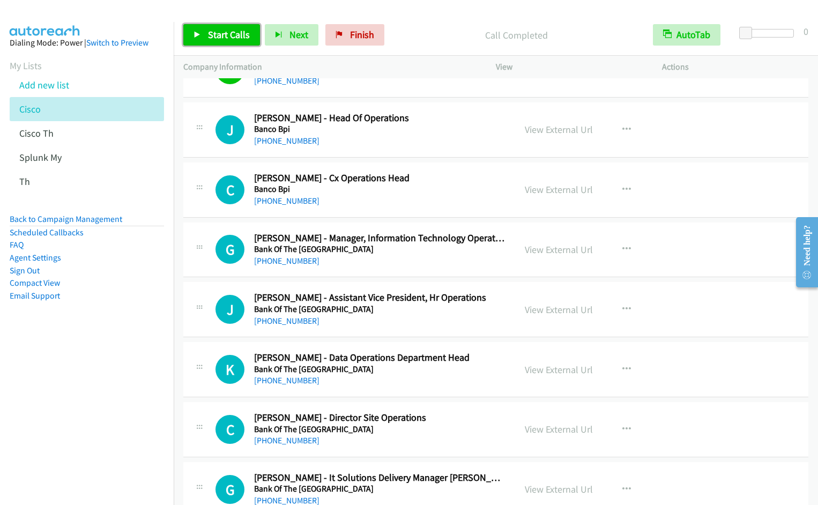
click at [196, 38] on icon at bounding box center [198, 36] width 8 height 8
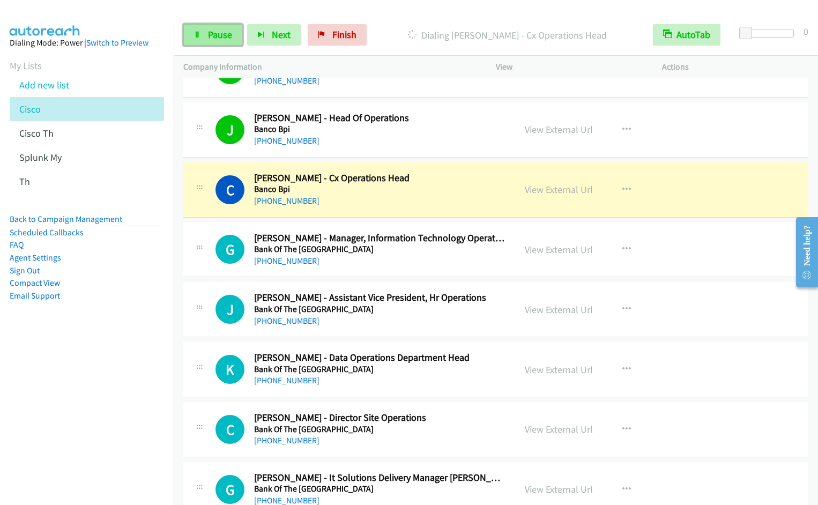
click at [221, 40] on span "Pause" at bounding box center [220, 34] width 24 height 12
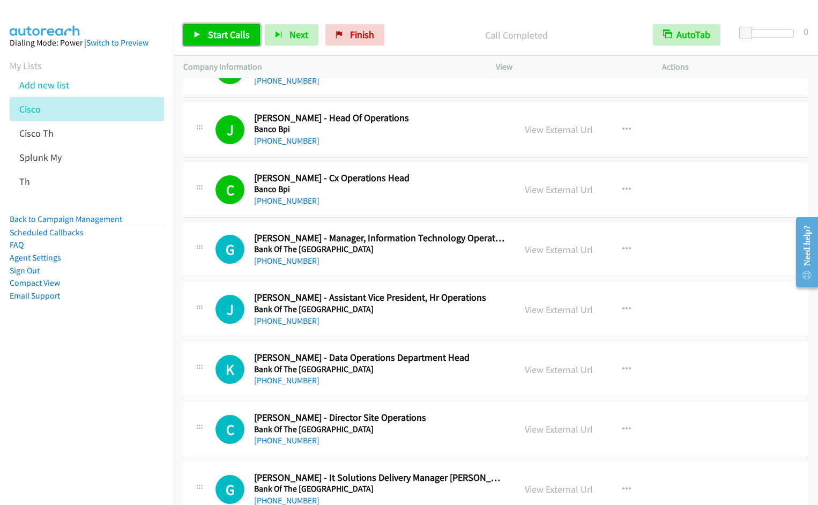
click at [221, 33] on span "Start Calls" at bounding box center [229, 34] width 42 height 12
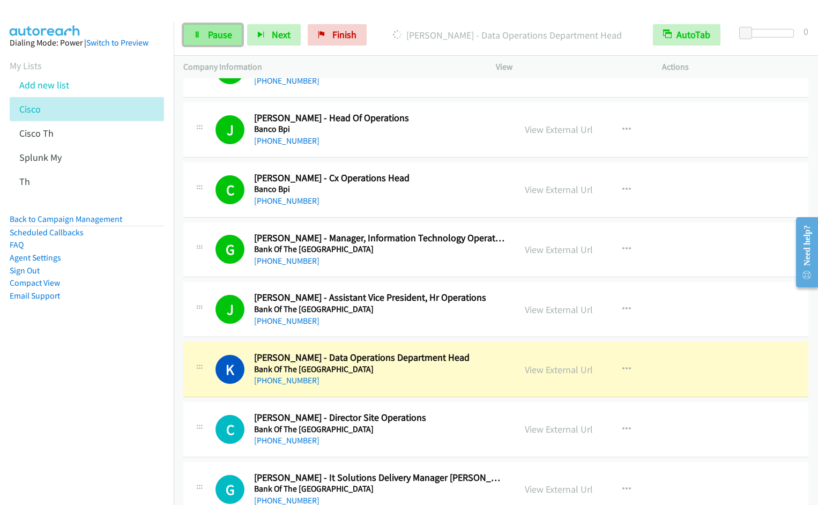
click at [193, 38] on link "Pause" at bounding box center [212, 34] width 59 height 21
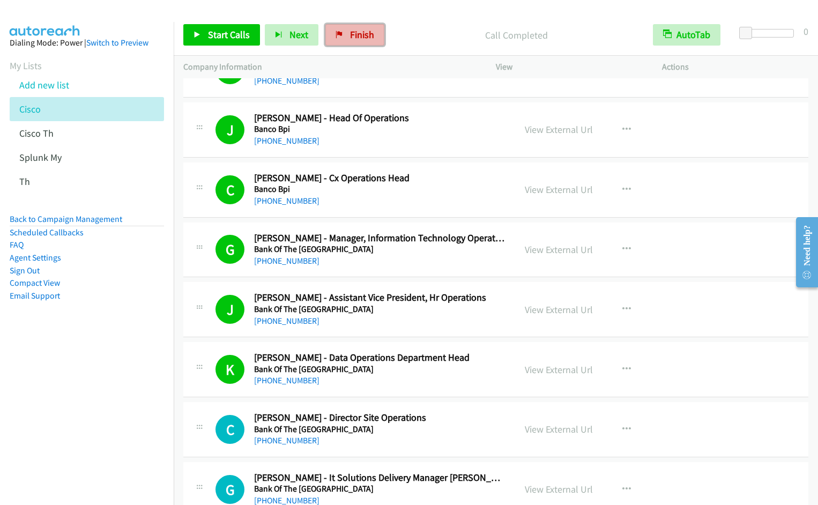
click at [359, 38] on span "Finish" at bounding box center [362, 34] width 24 height 12
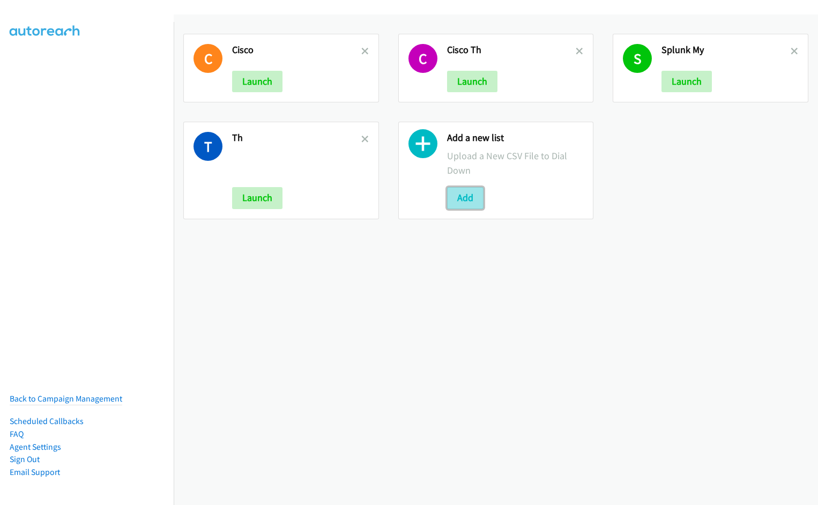
click at [464, 199] on button "Add" at bounding box center [465, 197] width 36 height 21
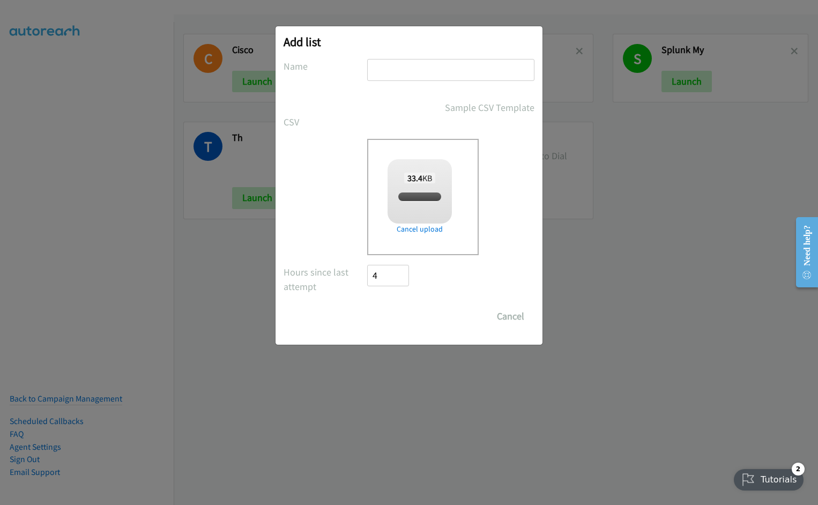
checkbox input "true"
click at [407, 70] on input "text" at bounding box center [450, 70] width 167 height 22
type input "Splunk SG"
click at [367, 306] on input "Save List" at bounding box center [395, 316] width 56 height 21
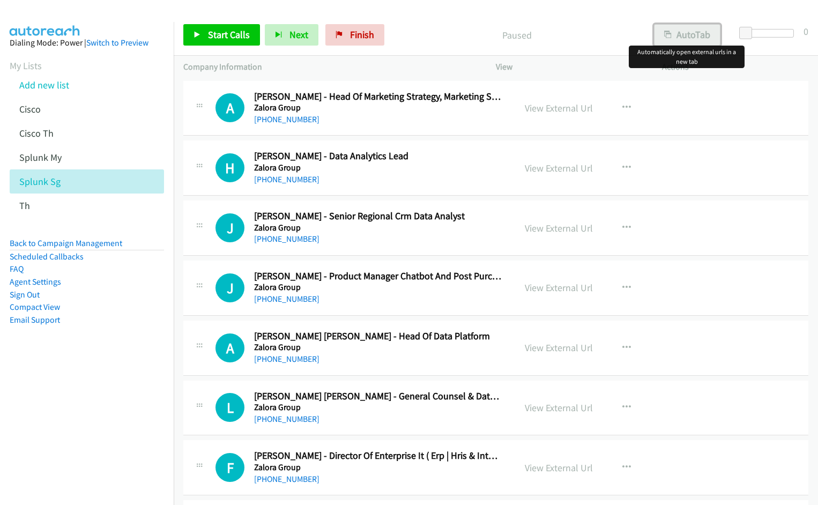
click at [696, 39] on button "AutoTab" at bounding box center [687, 34] width 66 height 21
click at [548, 107] on link "View External Url" at bounding box center [559, 108] width 68 height 12
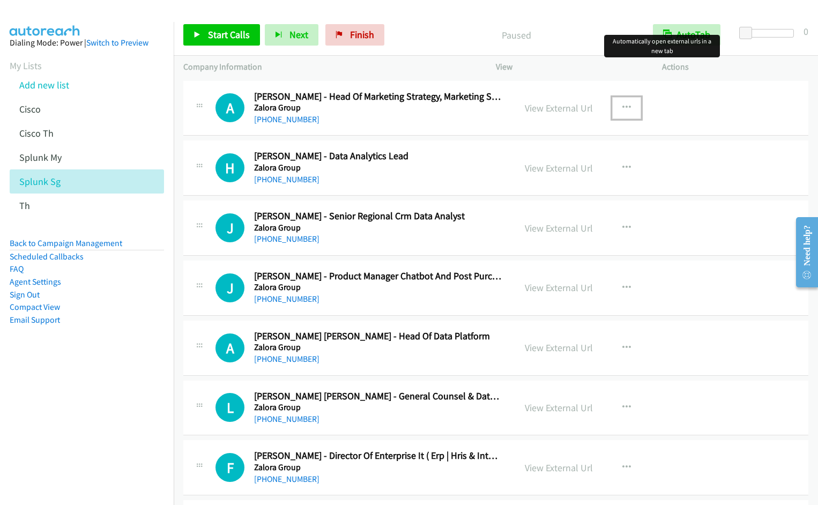
click at [622, 106] on icon "button" at bounding box center [626, 107] width 9 height 9
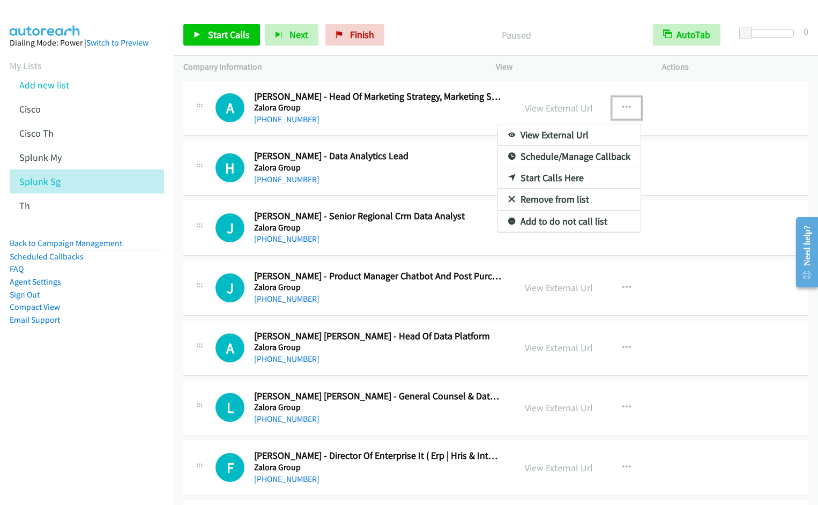
click at [691, 180] on div at bounding box center [409, 252] width 818 height 505
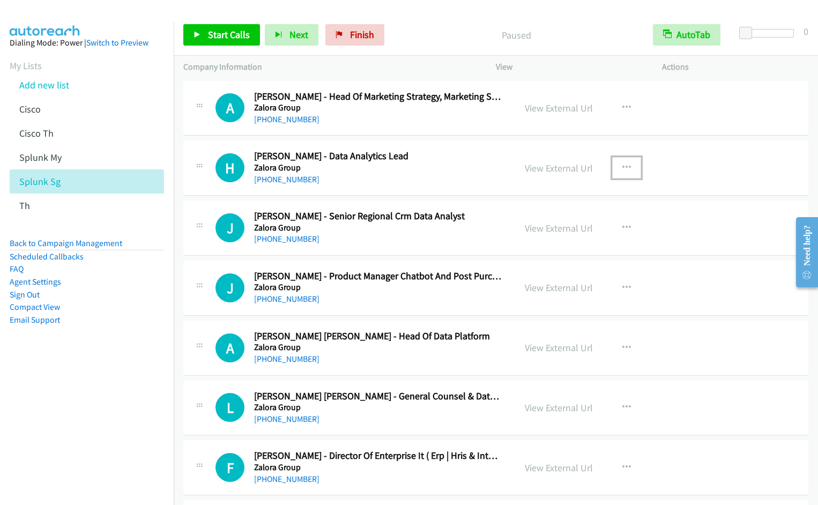
click at [623, 167] on icon "button" at bounding box center [626, 168] width 9 height 9
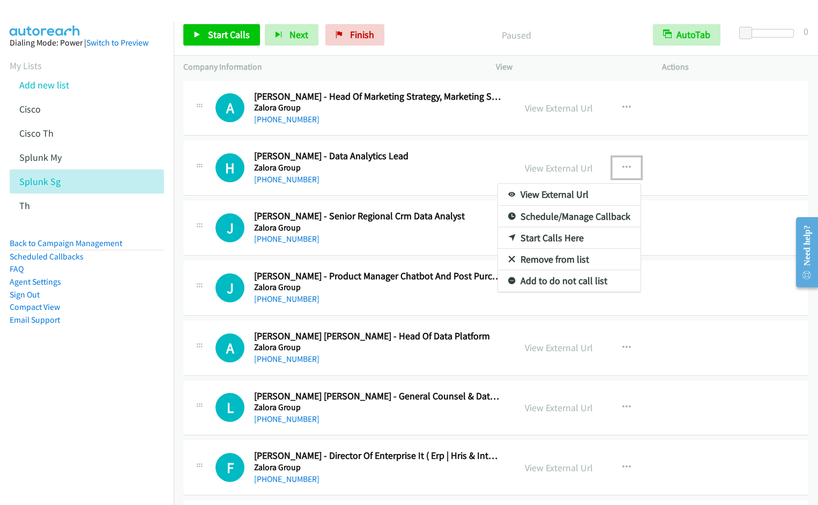
click at [537, 236] on link "Start Calls Here" at bounding box center [569, 237] width 143 height 21
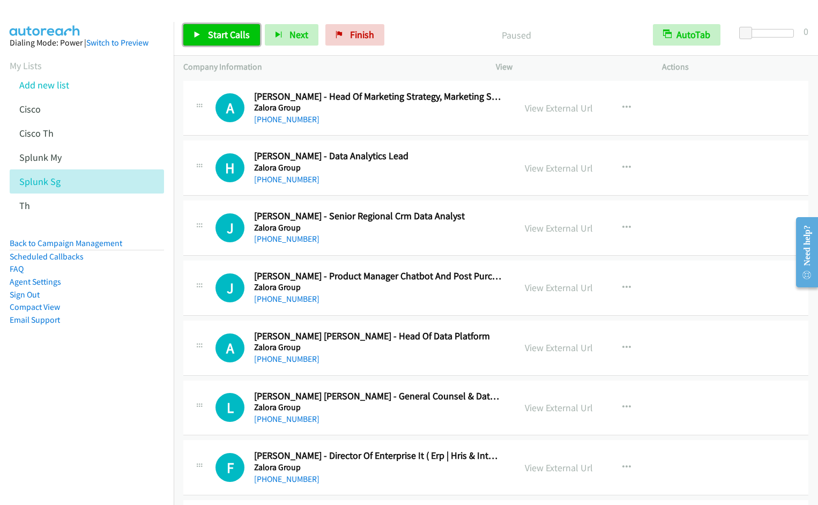
click at [211, 35] on span "Start Calls" at bounding box center [229, 34] width 42 height 12
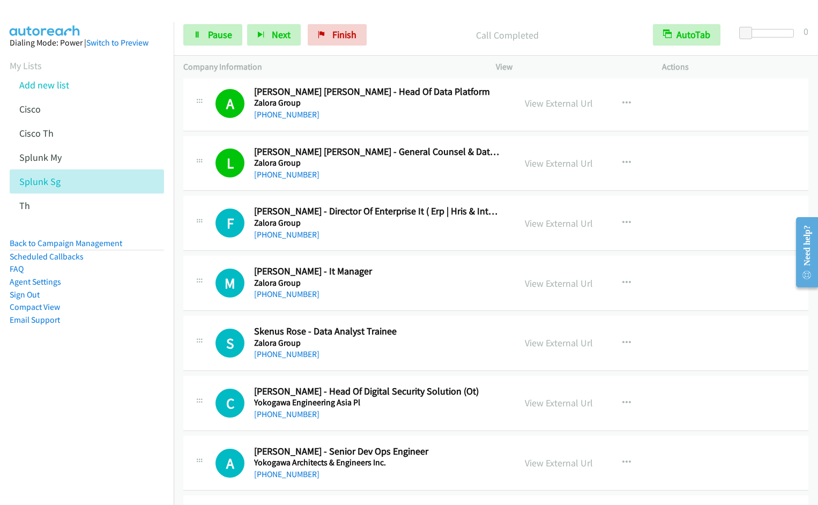
scroll to position [342, 0]
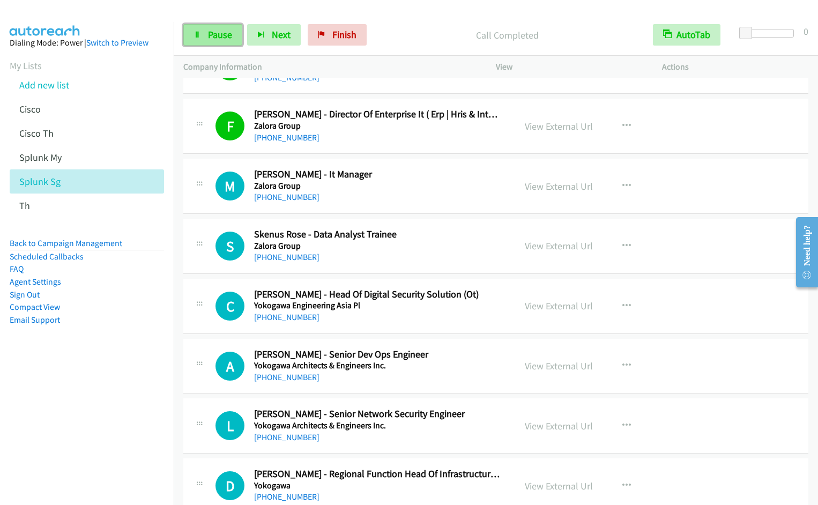
click at [211, 42] on link "Pause" at bounding box center [212, 34] width 59 height 21
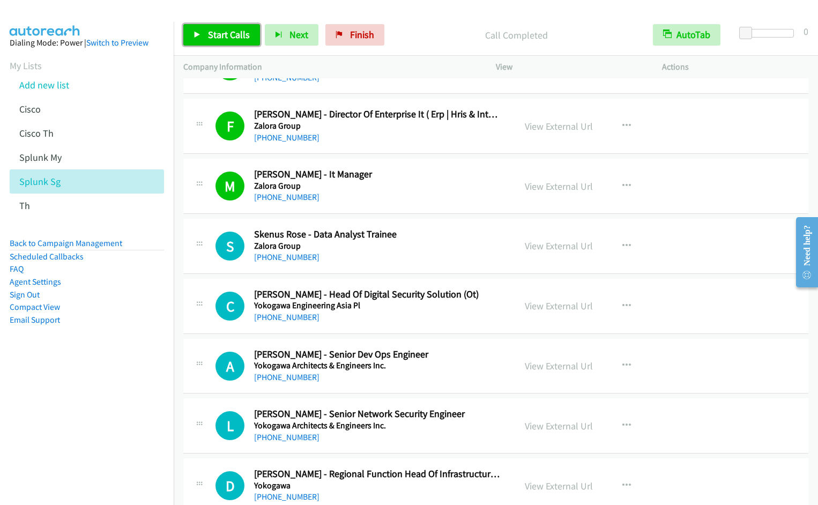
click at [220, 35] on span "Start Calls" at bounding box center [229, 34] width 42 height 12
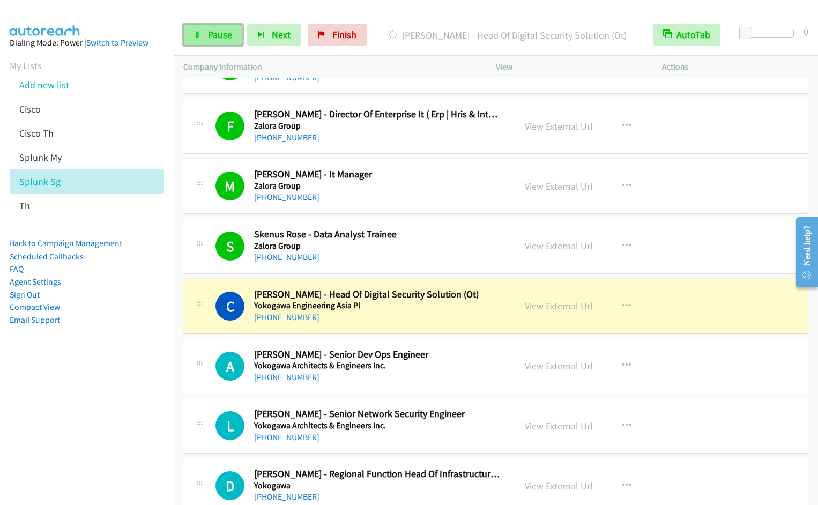
click at [227, 41] on link "Pause" at bounding box center [212, 34] width 59 height 21
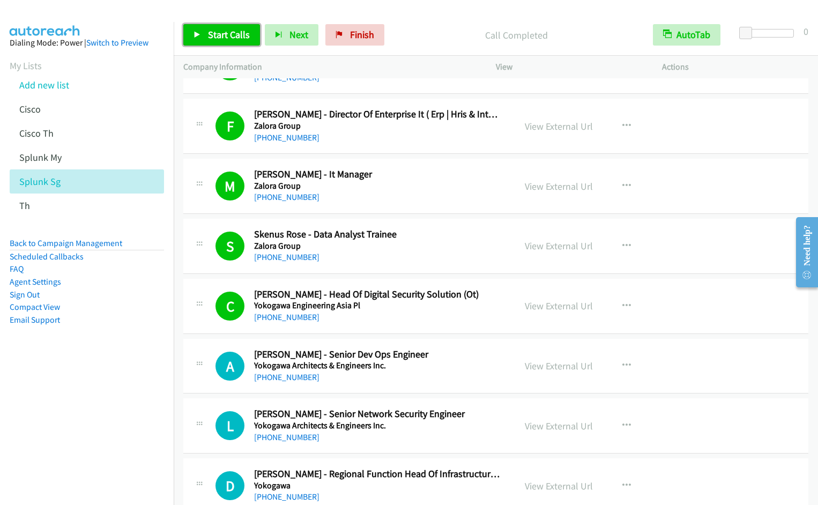
click at [217, 35] on span "Start Calls" at bounding box center [229, 34] width 42 height 12
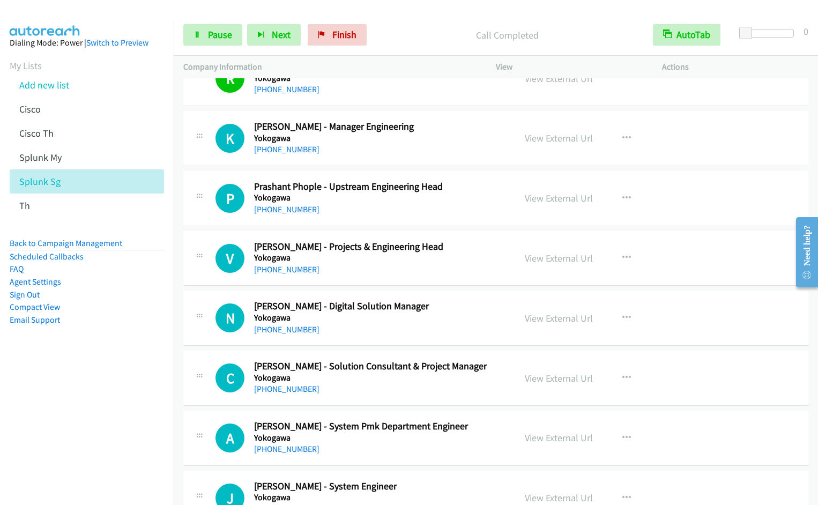
scroll to position [1449, 0]
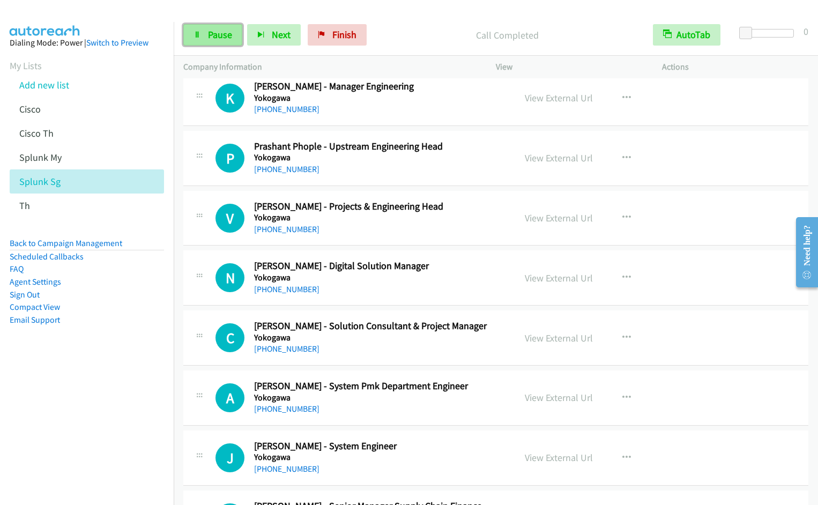
click at [207, 34] on link "Pause" at bounding box center [212, 34] width 59 height 21
drag, startPoint x: 224, startPoint y: 34, endPoint x: 226, endPoint y: 41, distance: 6.8
click at [224, 34] on span "Start Calls" at bounding box center [229, 34] width 42 height 12
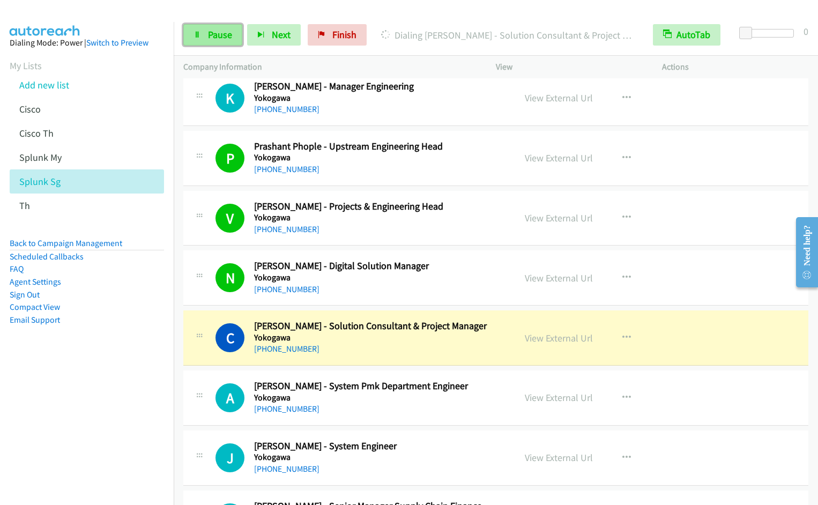
click at [220, 39] on span "Pause" at bounding box center [220, 34] width 24 height 12
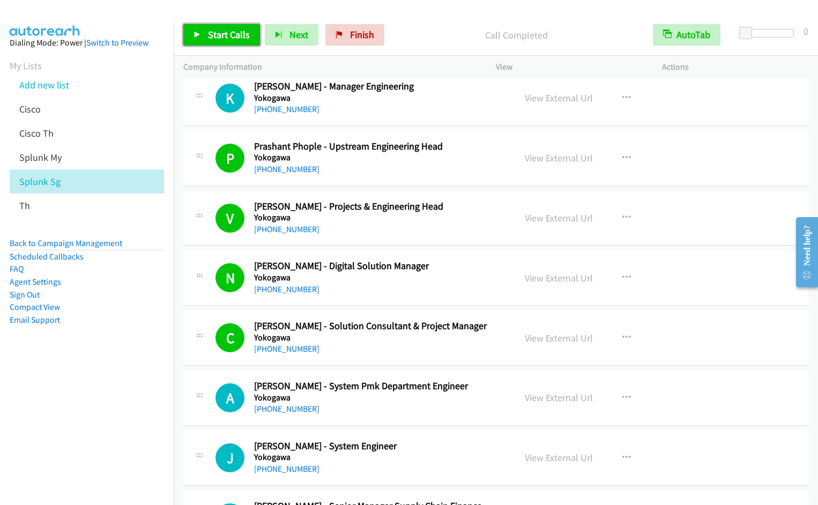
click at [213, 40] on span "Start Calls" at bounding box center [229, 34] width 42 height 12
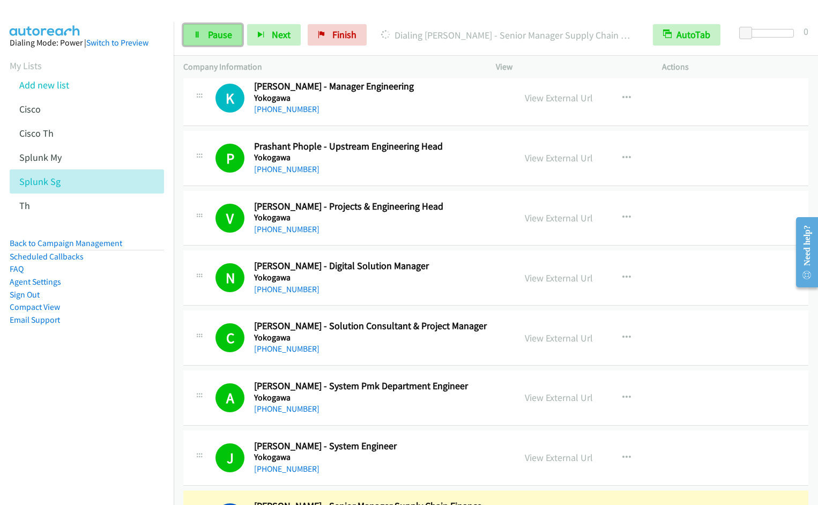
click at [218, 39] on span "Pause" at bounding box center [220, 34] width 24 height 12
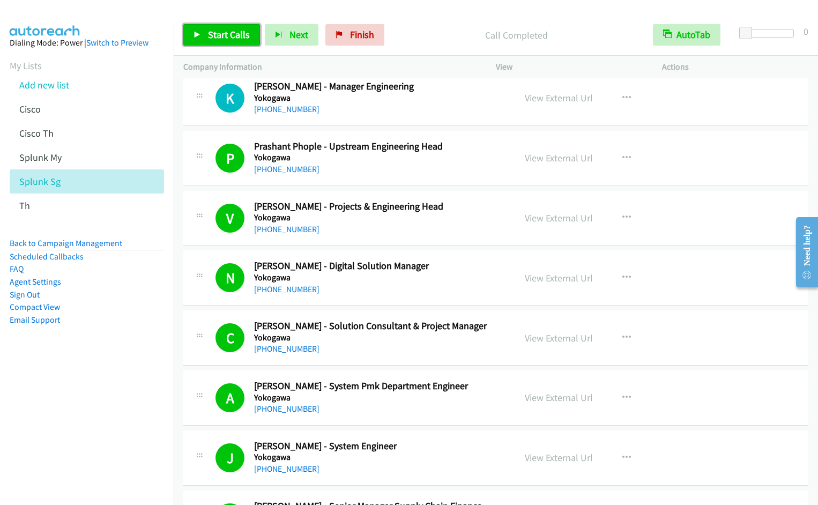
drag, startPoint x: 216, startPoint y: 38, endPoint x: 231, endPoint y: 38, distance: 14.5
click at [216, 38] on span "Start Calls" at bounding box center [229, 34] width 42 height 12
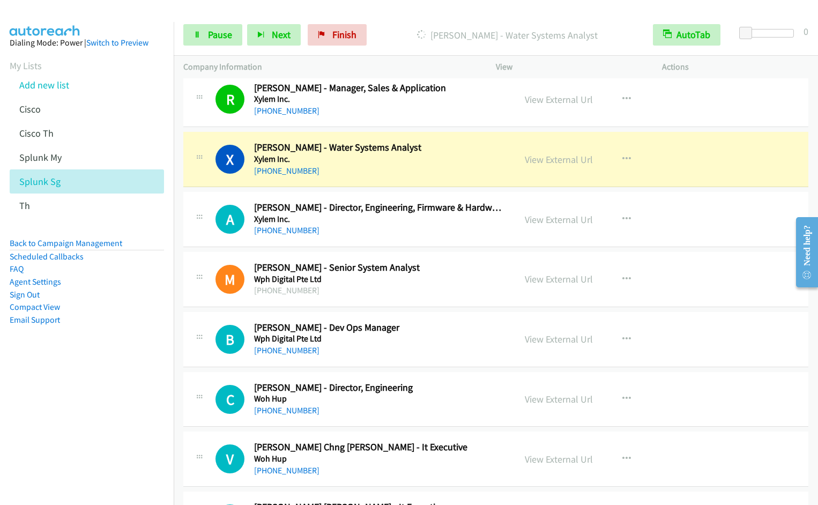
scroll to position [2278, 0]
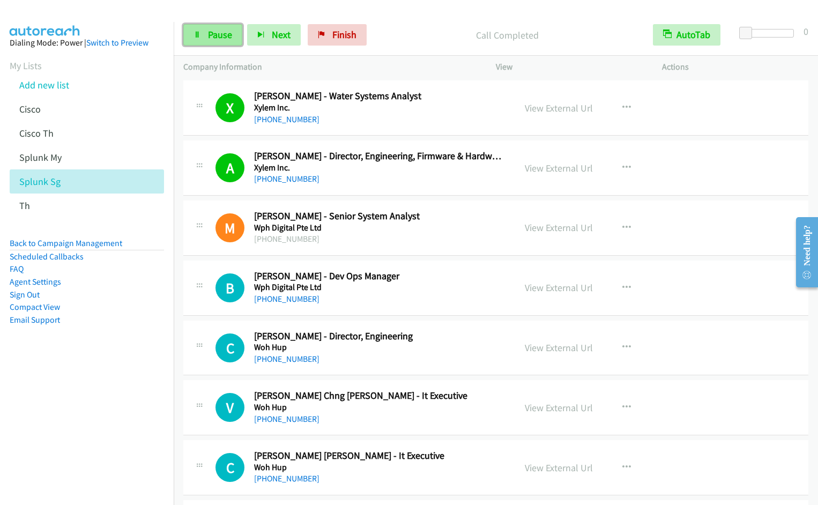
click at [193, 33] on link "Pause" at bounding box center [212, 34] width 59 height 21
click at [207, 36] on link "Start Calls" at bounding box center [221, 34] width 77 height 21
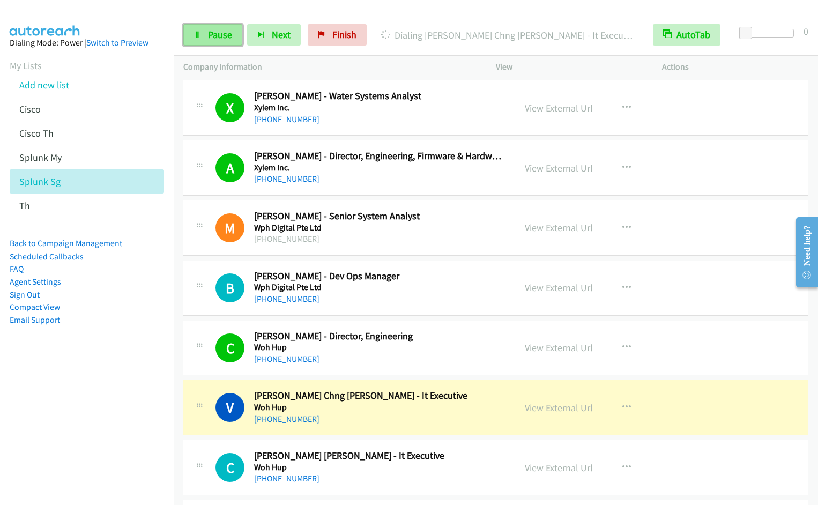
click at [220, 40] on span "Pause" at bounding box center [220, 34] width 24 height 12
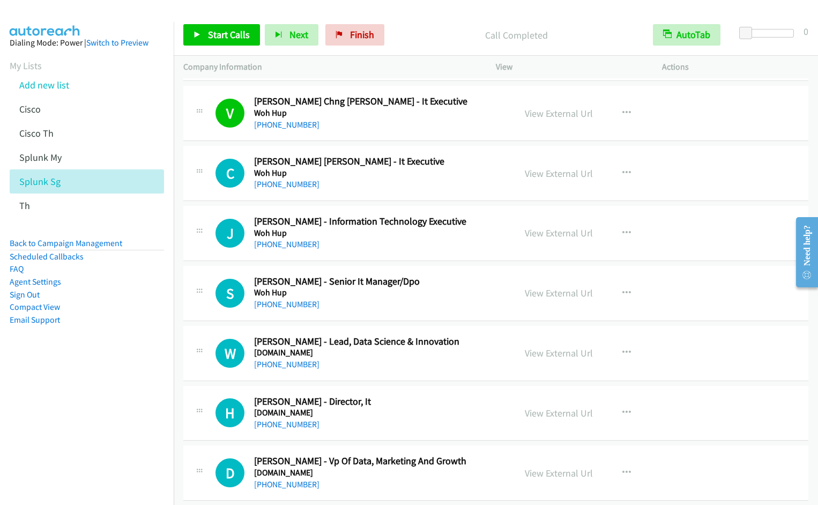
scroll to position [2590, 0]
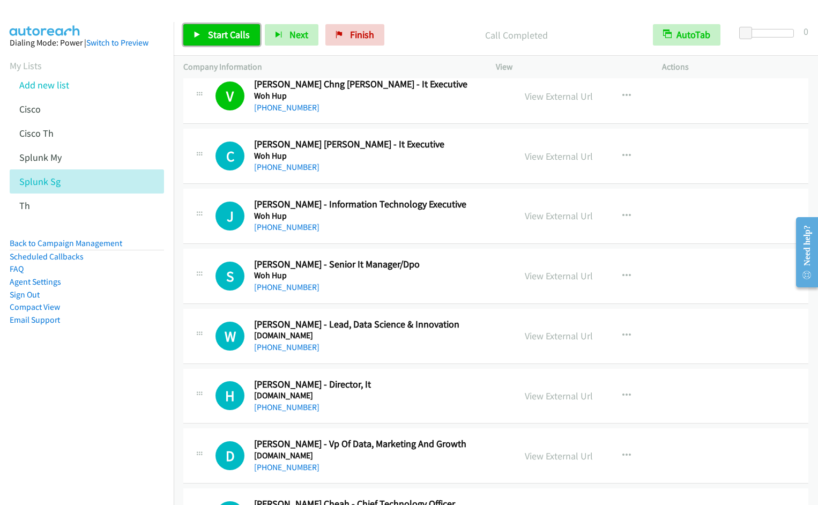
click at [221, 40] on span "Start Calls" at bounding box center [229, 34] width 42 height 12
click at [207, 34] on link "Pause" at bounding box center [212, 34] width 59 height 21
click at [228, 36] on span "Start Calls" at bounding box center [229, 34] width 42 height 12
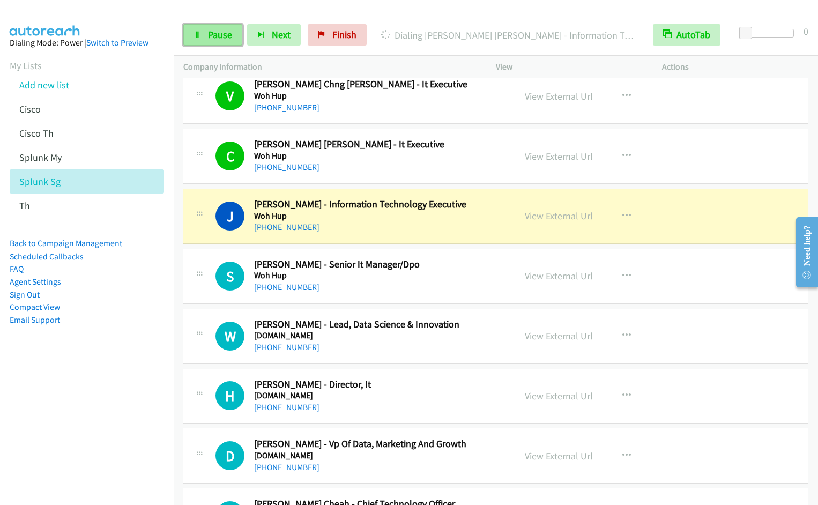
click at [209, 38] on span "Pause" at bounding box center [220, 34] width 24 height 12
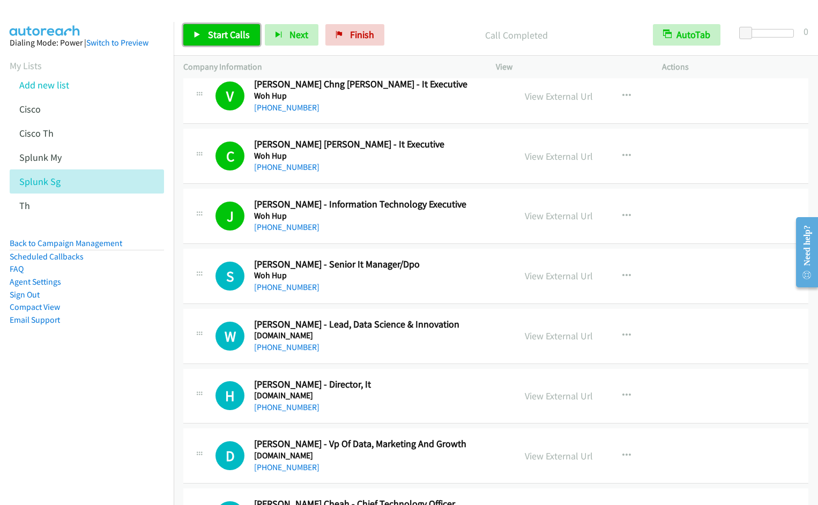
click at [217, 39] on span "Start Calls" at bounding box center [229, 34] width 42 height 12
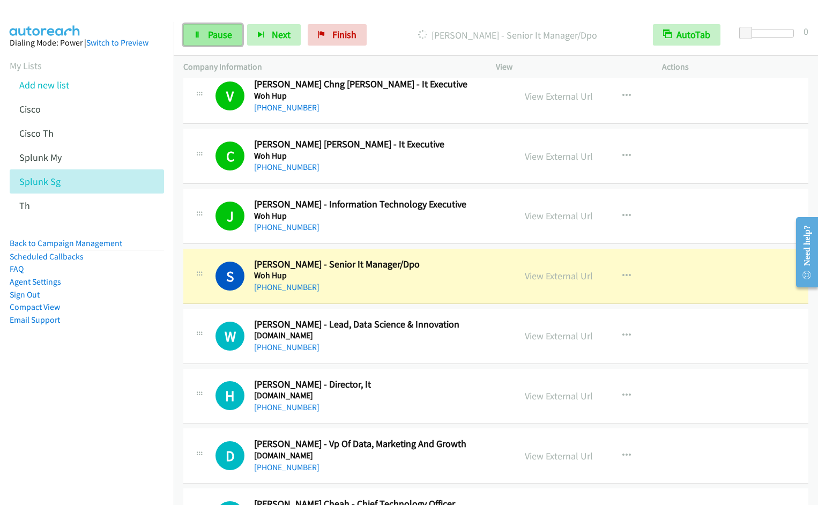
click at [206, 35] on link "Pause" at bounding box center [212, 34] width 59 height 21
